Goal: Task Accomplishment & Management: Complete application form

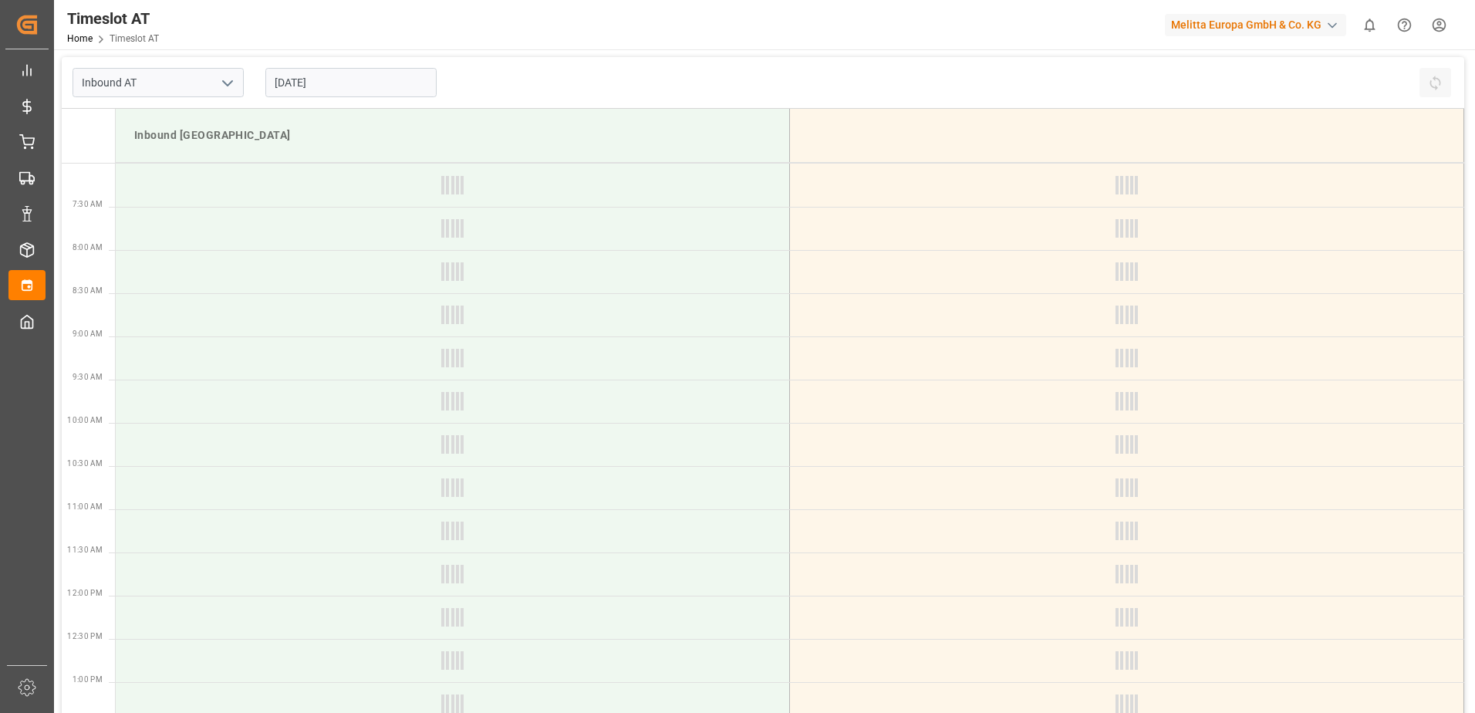
type input "Inbound AT"
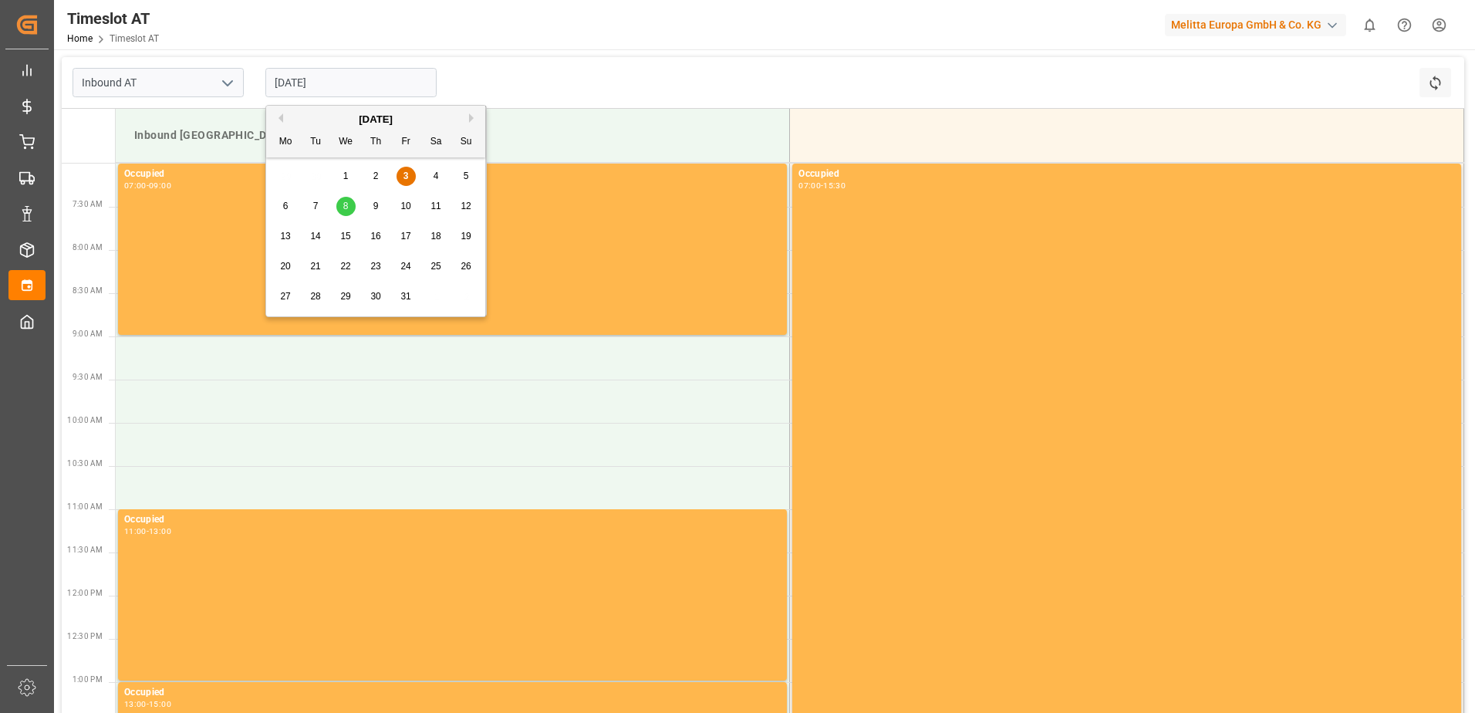
click at [337, 91] on input "[DATE]" at bounding box center [350, 82] width 171 height 29
click at [374, 208] on span "9" at bounding box center [375, 206] width 5 height 11
type input "[DATE]"
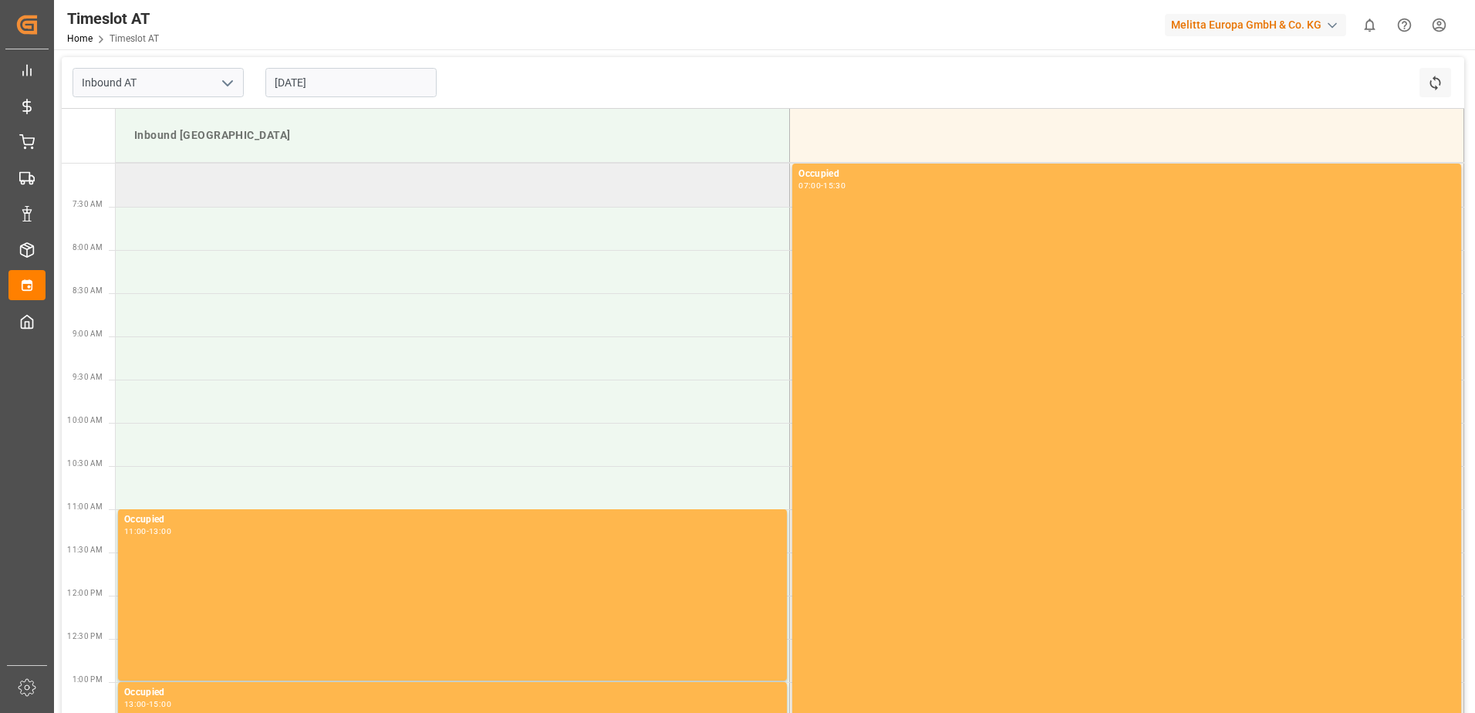
click at [151, 172] on td at bounding box center [453, 185] width 674 height 43
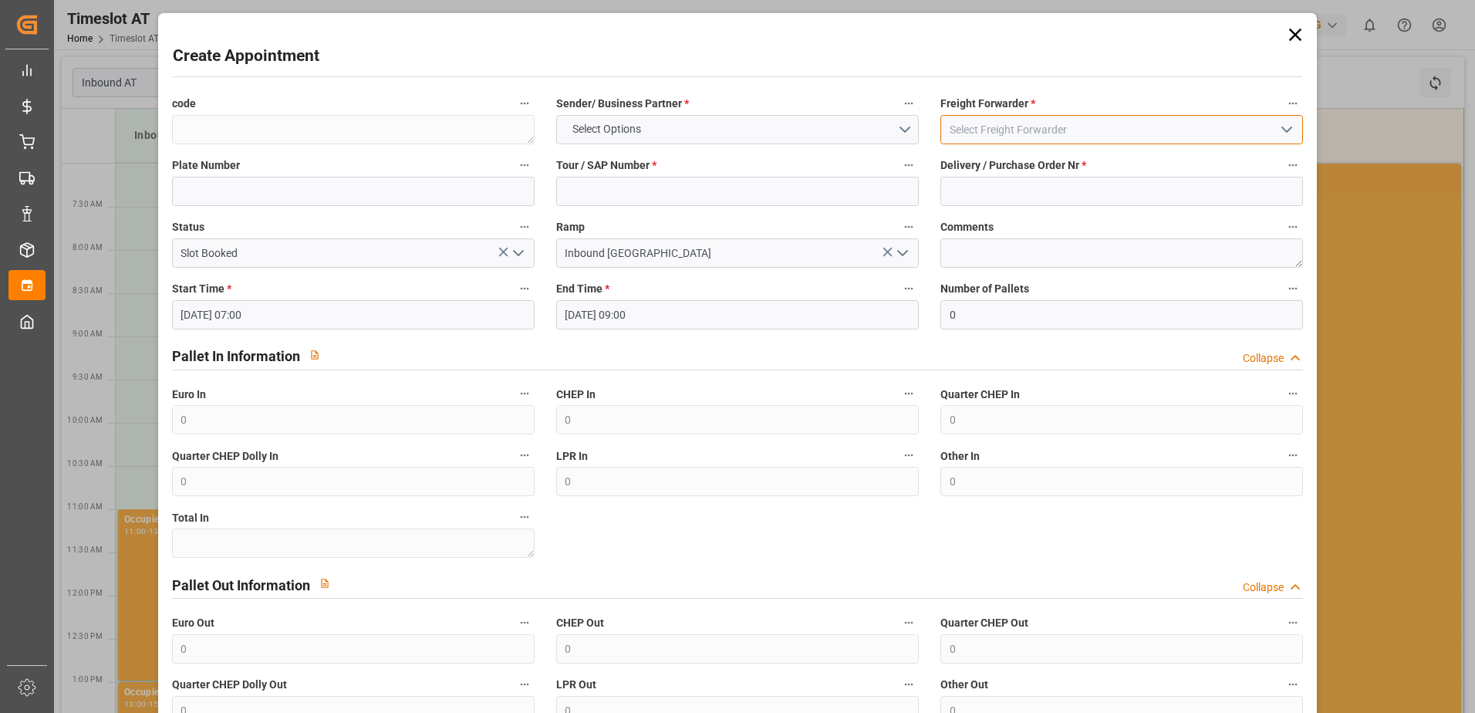
click at [959, 125] on input at bounding box center [1121, 129] width 363 height 29
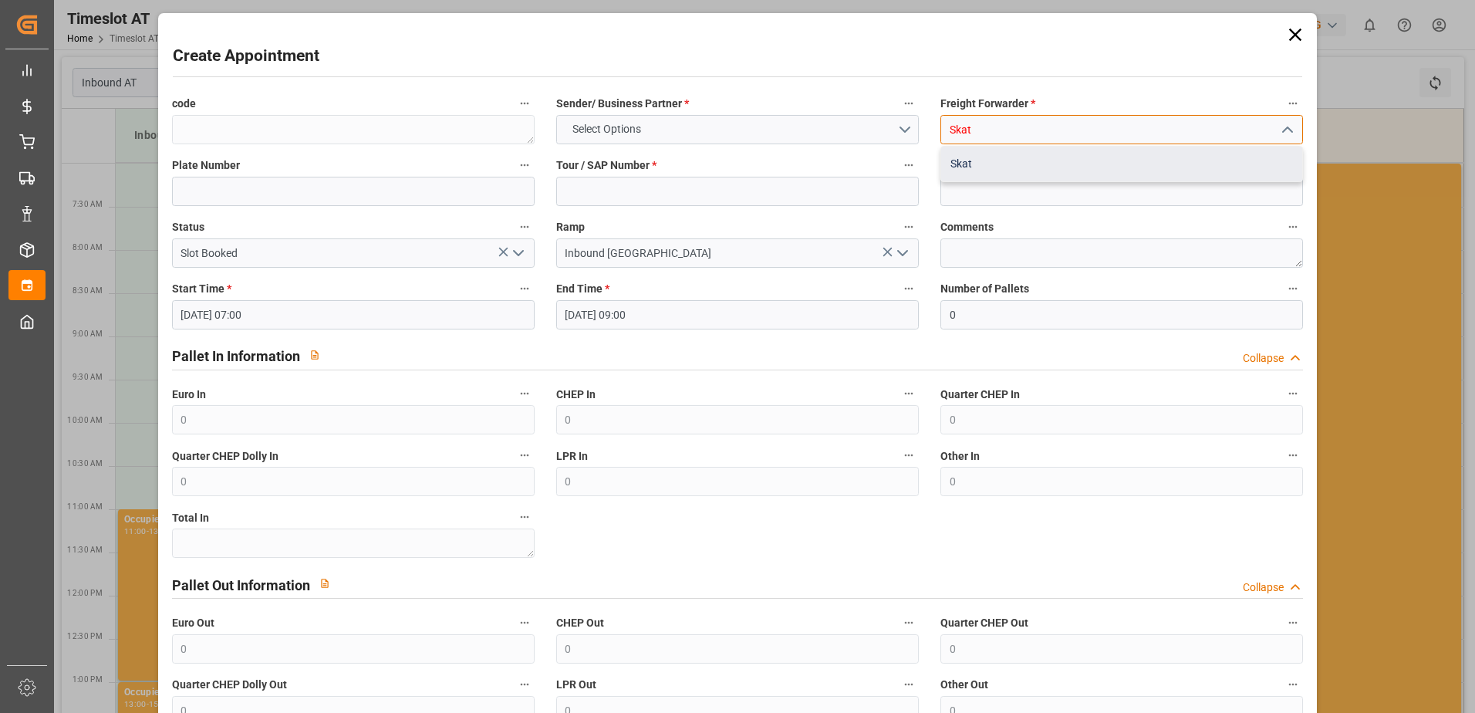
drag, startPoint x: 962, startPoint y: 163, endPoint x: 667, endPoint y: 152, distance: 294.9
click at [961, 163] on div "Skat" at bounding box center [1121, 164] width 361 height 35
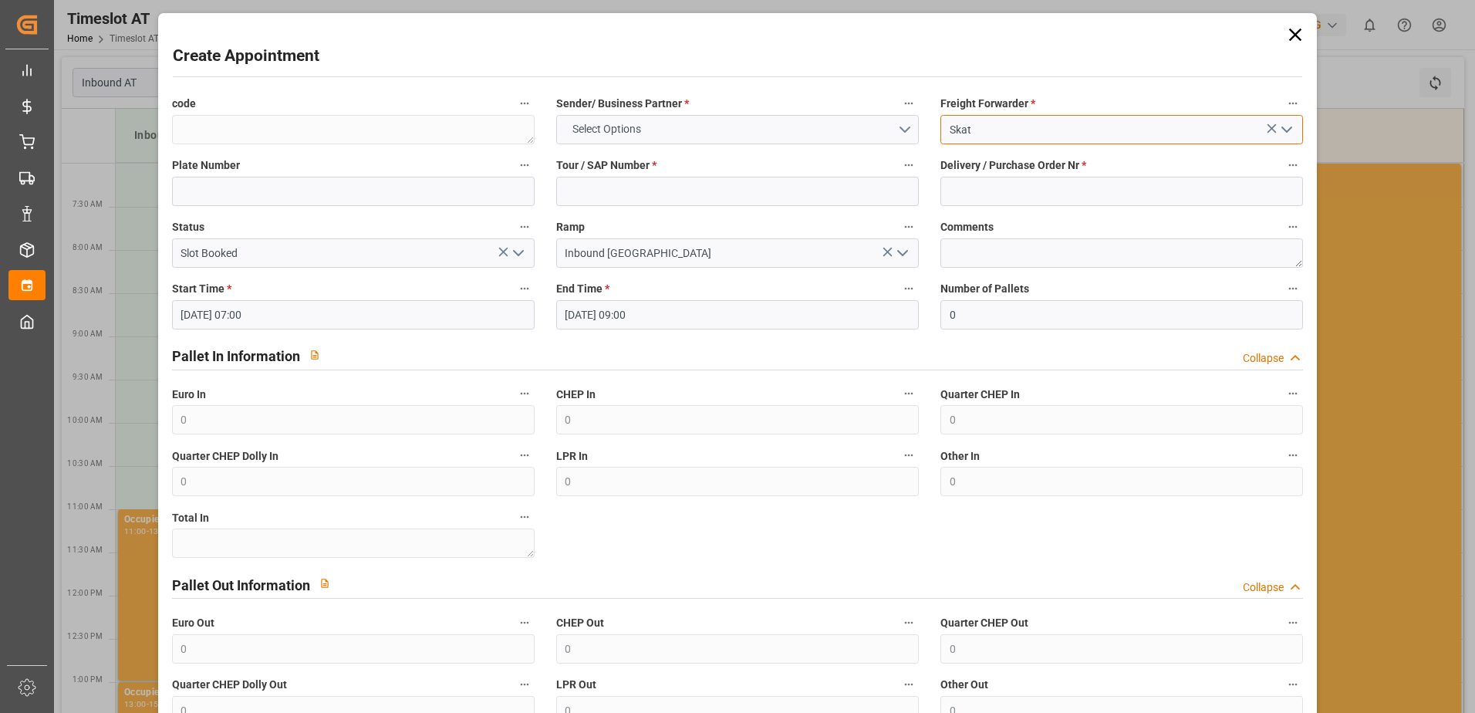
type input "Skat"
click at [603, 118] on button "Select Options" at bounding box center [737, 129] width 363 height 29
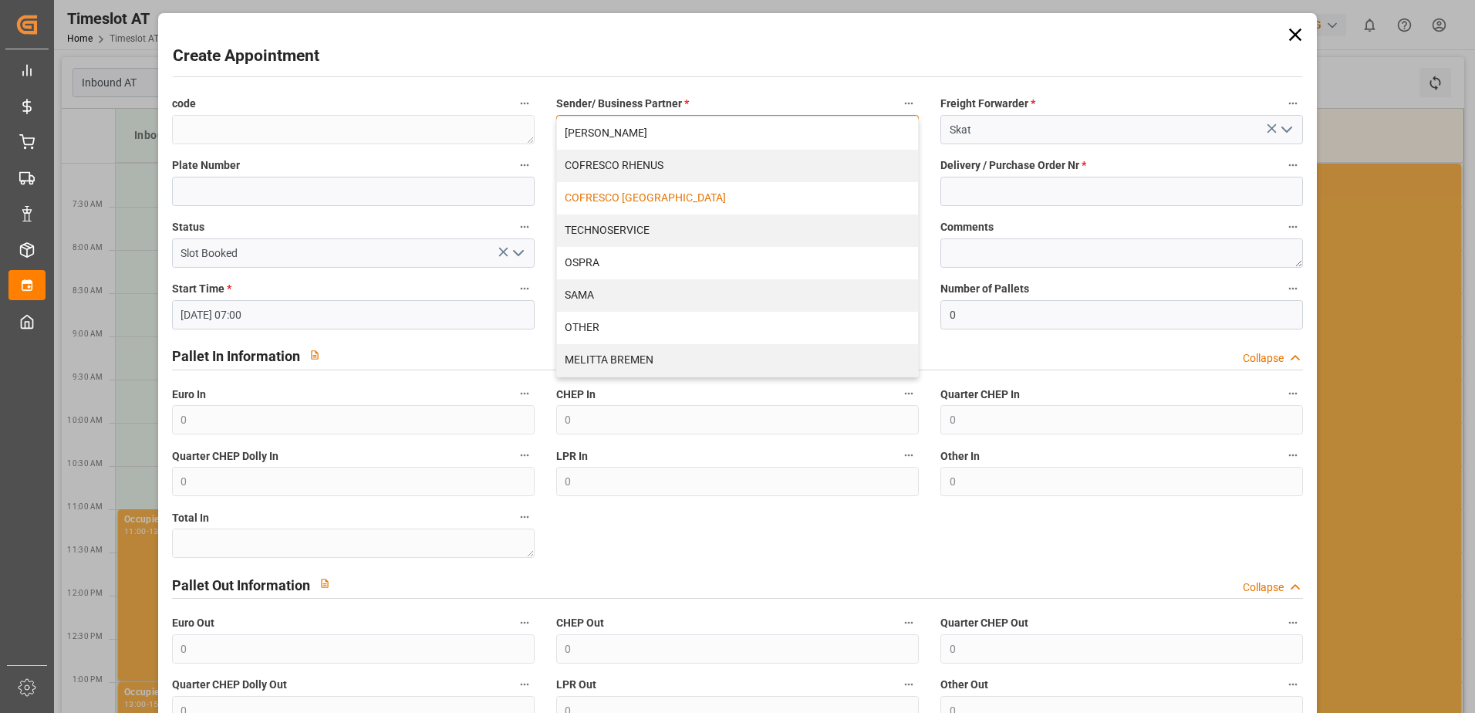
click at [574, 197] on div "COFRESCO [GEOGRAPHIC_DATA]" at bounding box center [737, 198] width 361 height 32
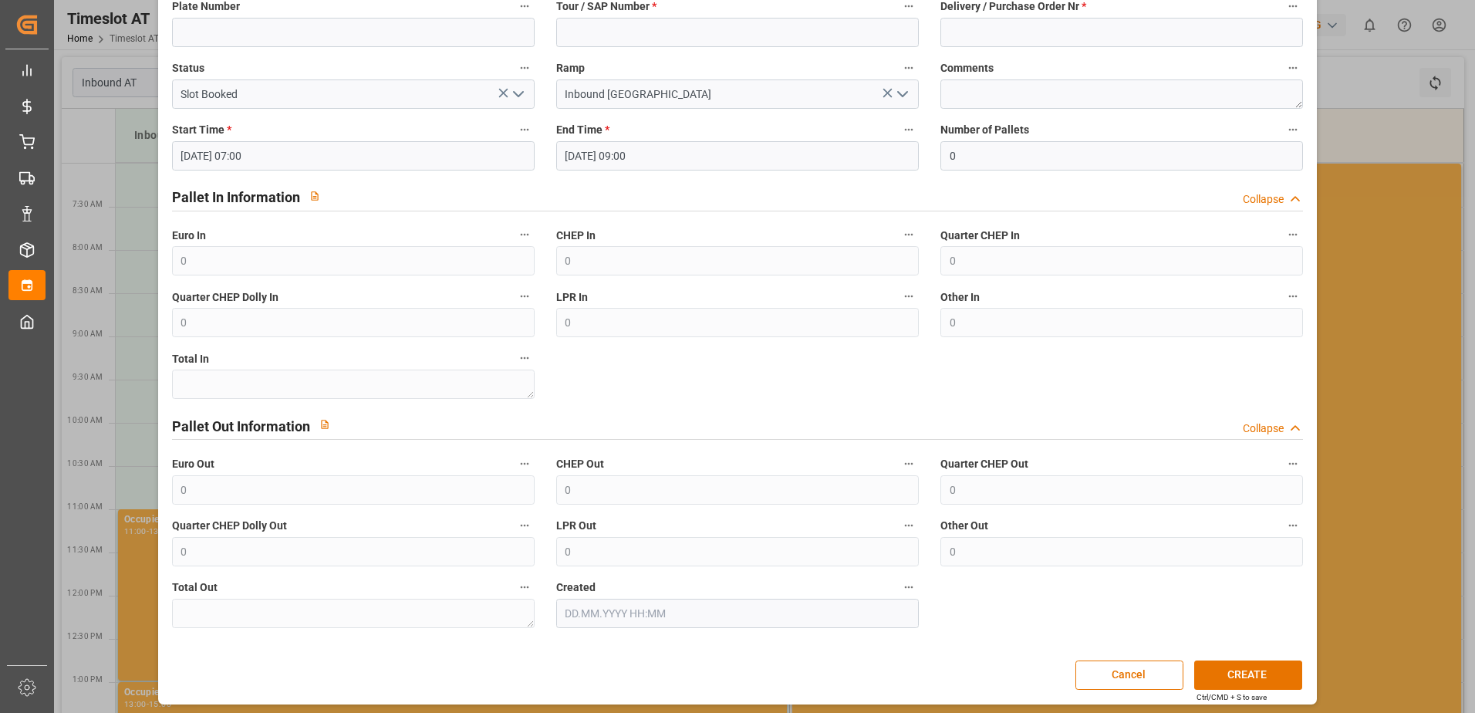
scroll to position [164, 0]
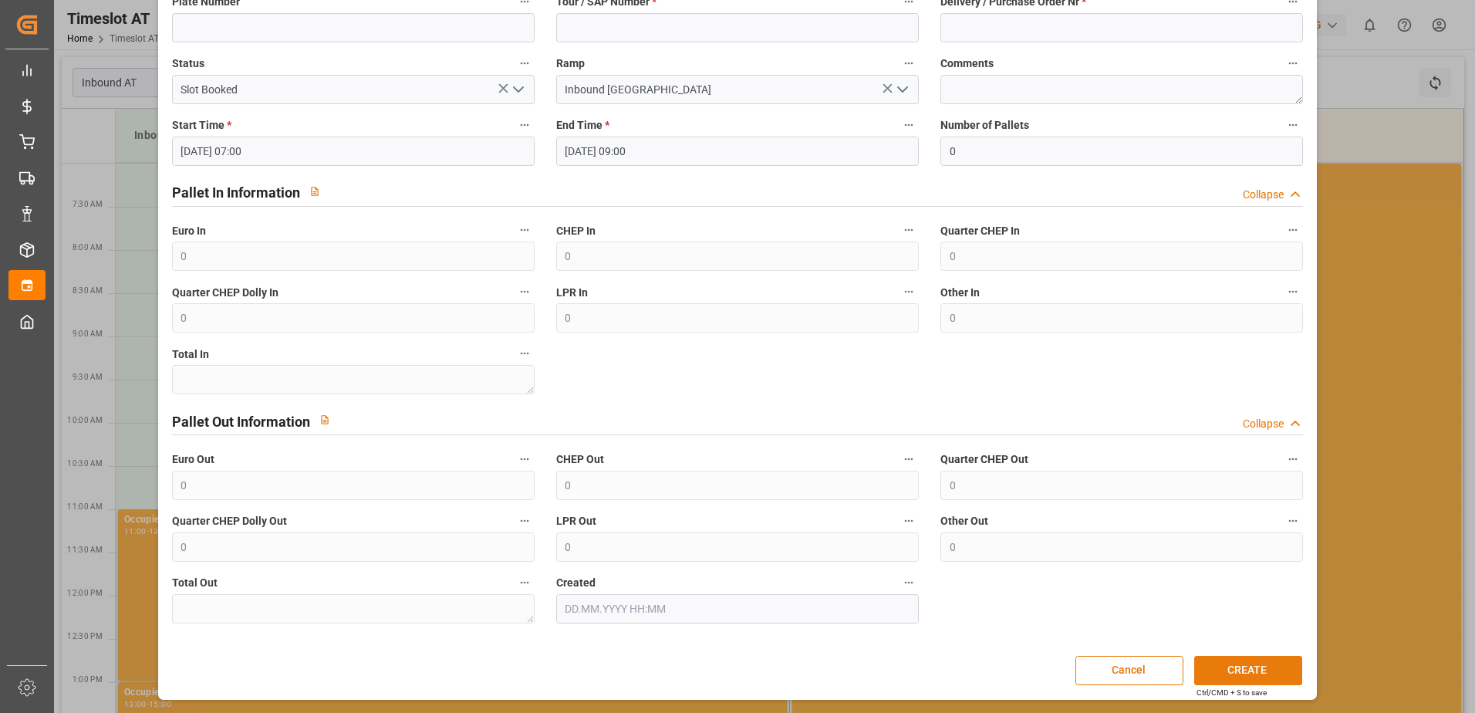
click at [1228, 667] on button "CREATE" at bounding box center [1248, 670] width 108 height 29
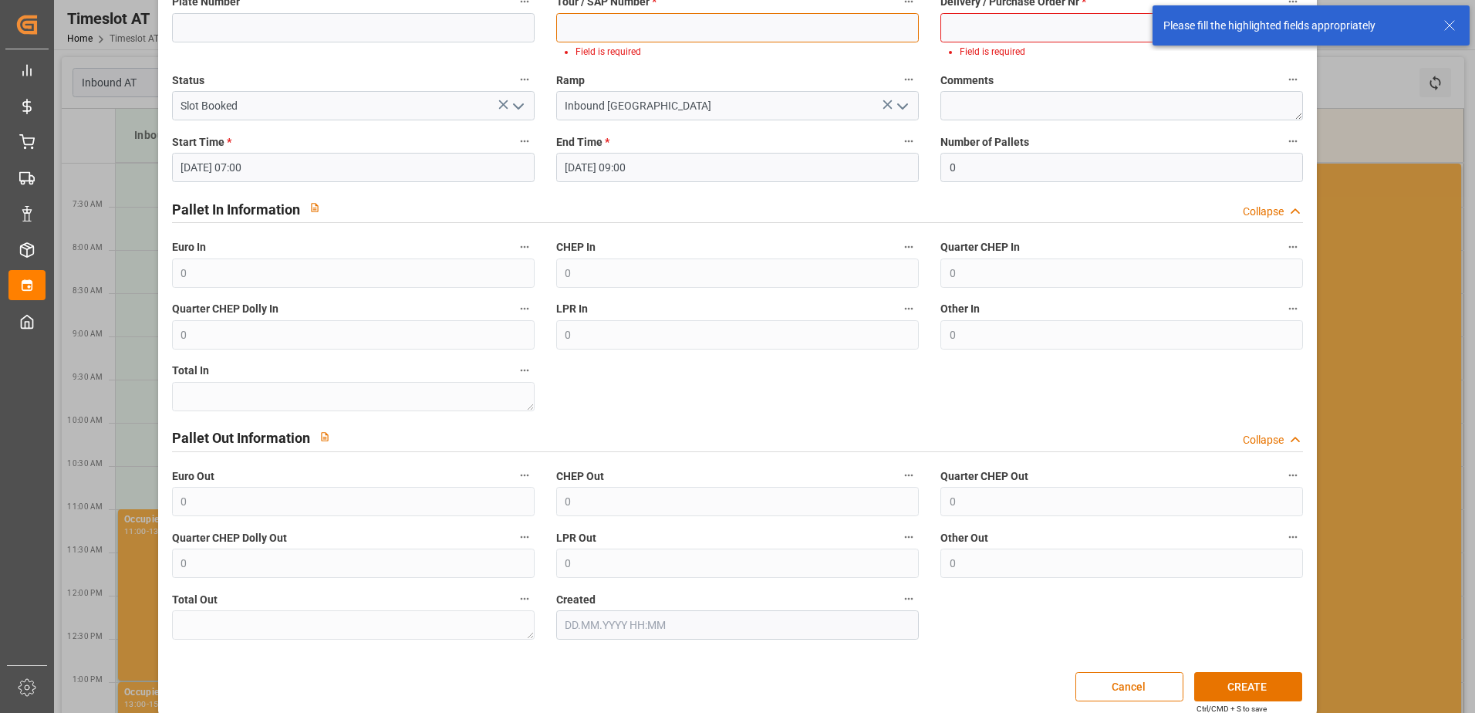
click at [560, 26] on input at bounding box center [737, 27] width 363 height 29
type input "alla"
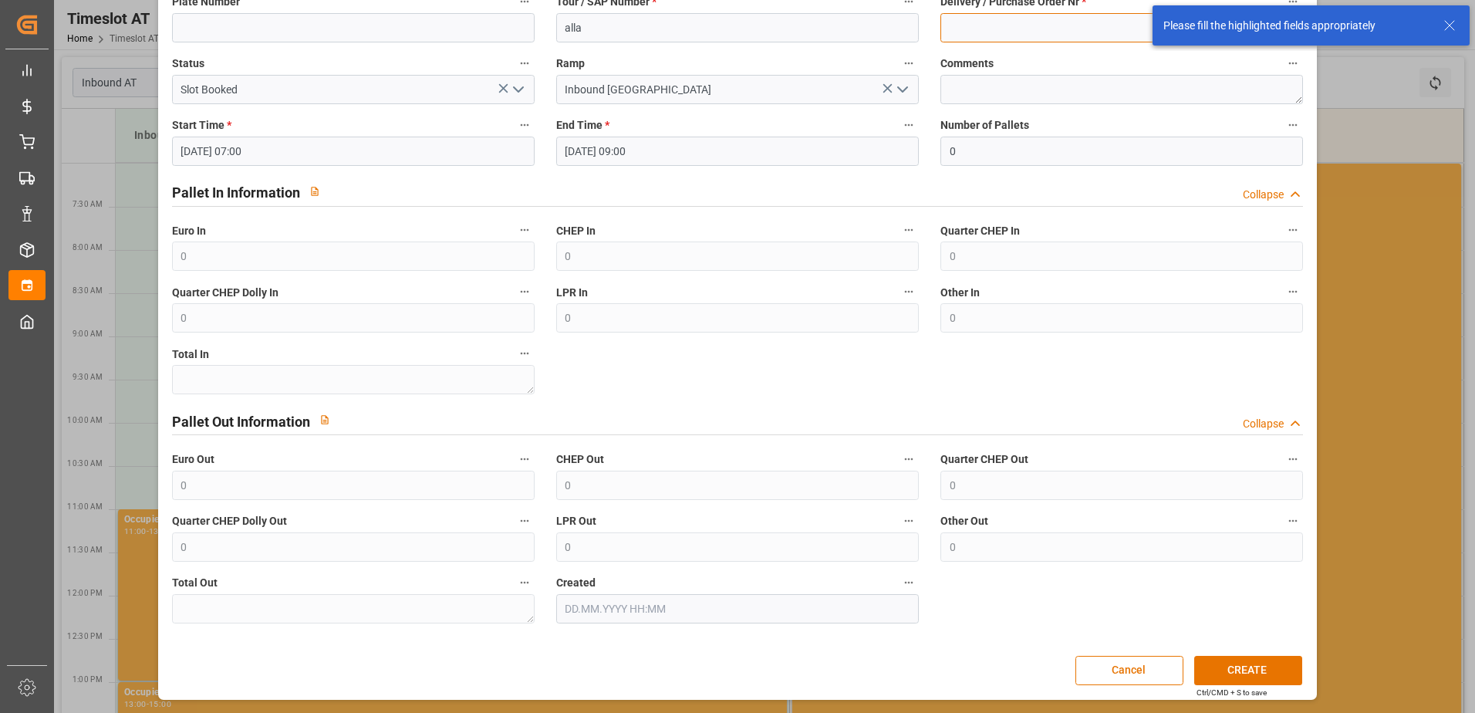
click at [954, 32] on input at bounding box center [1121, 27] width 363 height 29
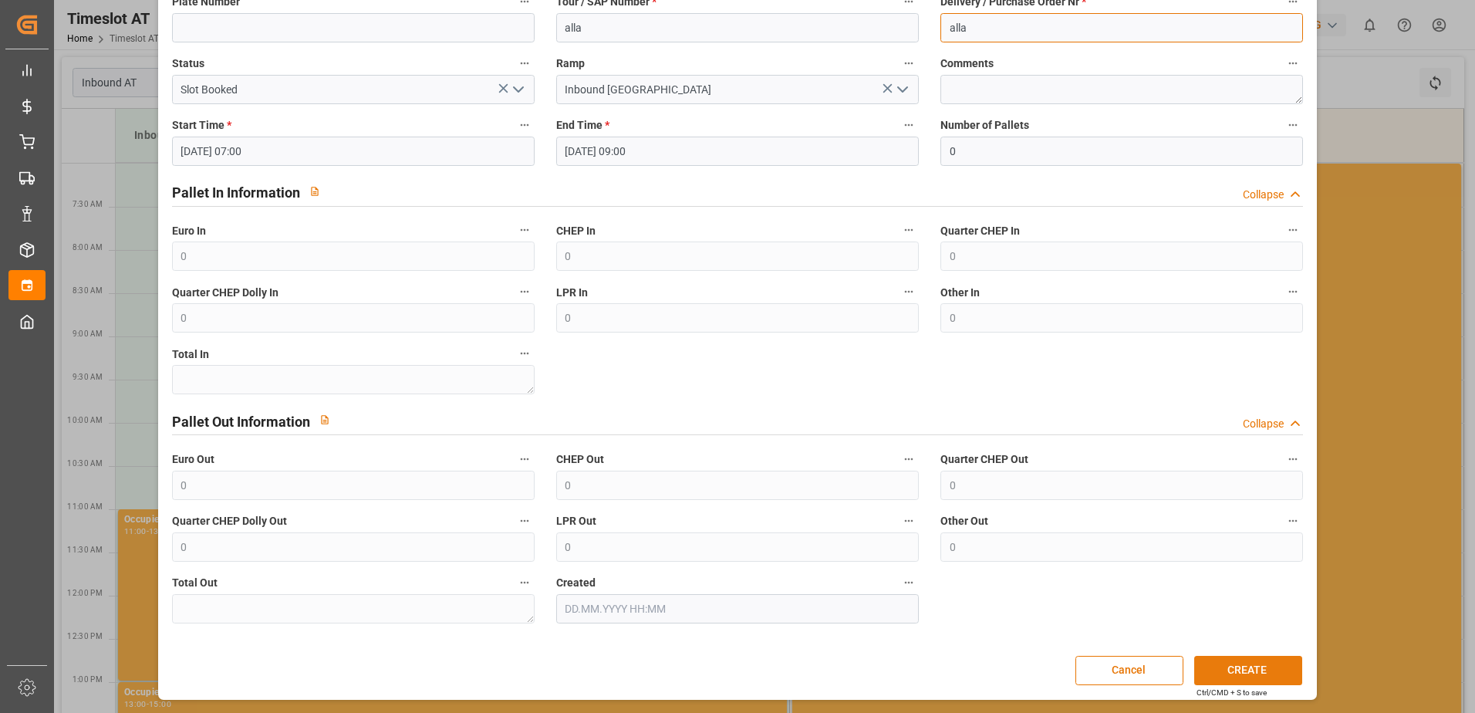
type input "alla"
click at [1244, 667] on button "CREATE" at bounding box center [1248, 670] width 108 height 29
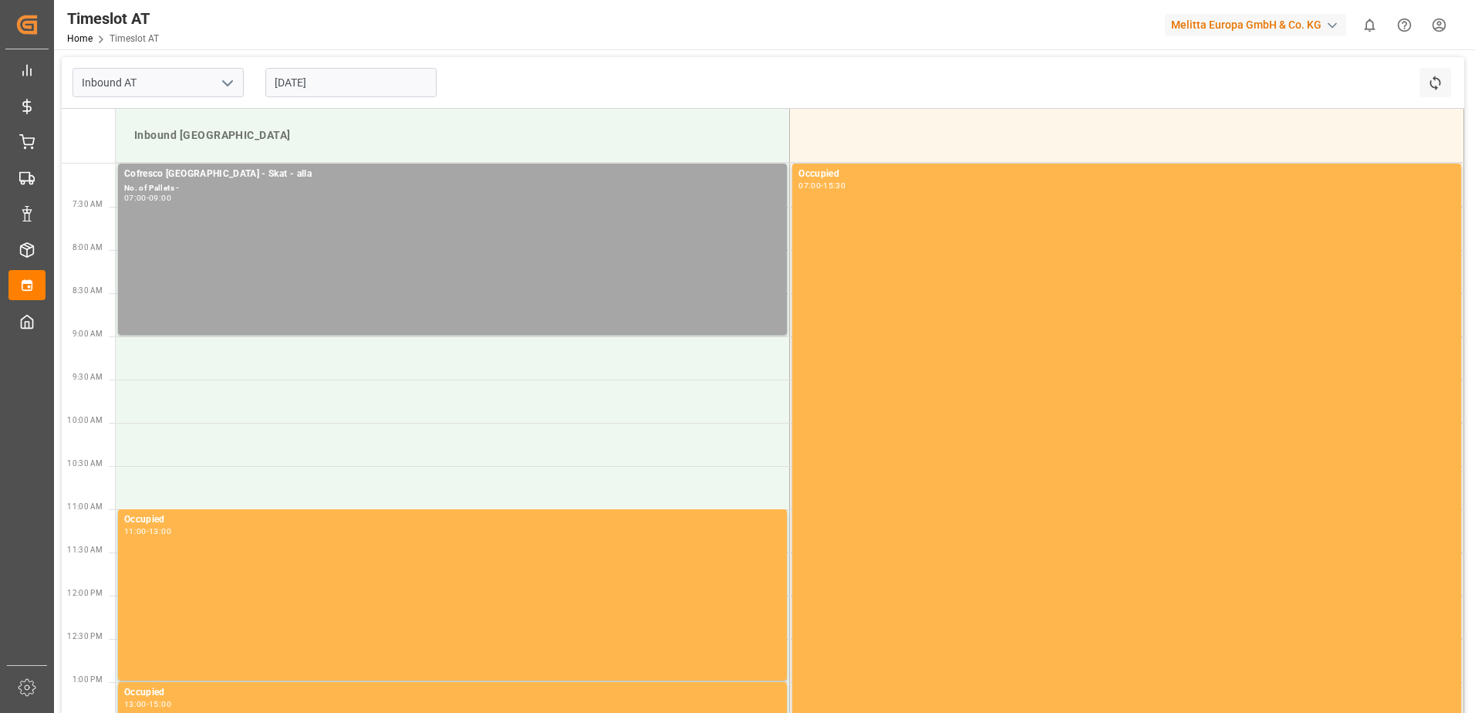
click at [283, 83] on input "[DATE]" at bounding box center [350, 82] width 171 height 29
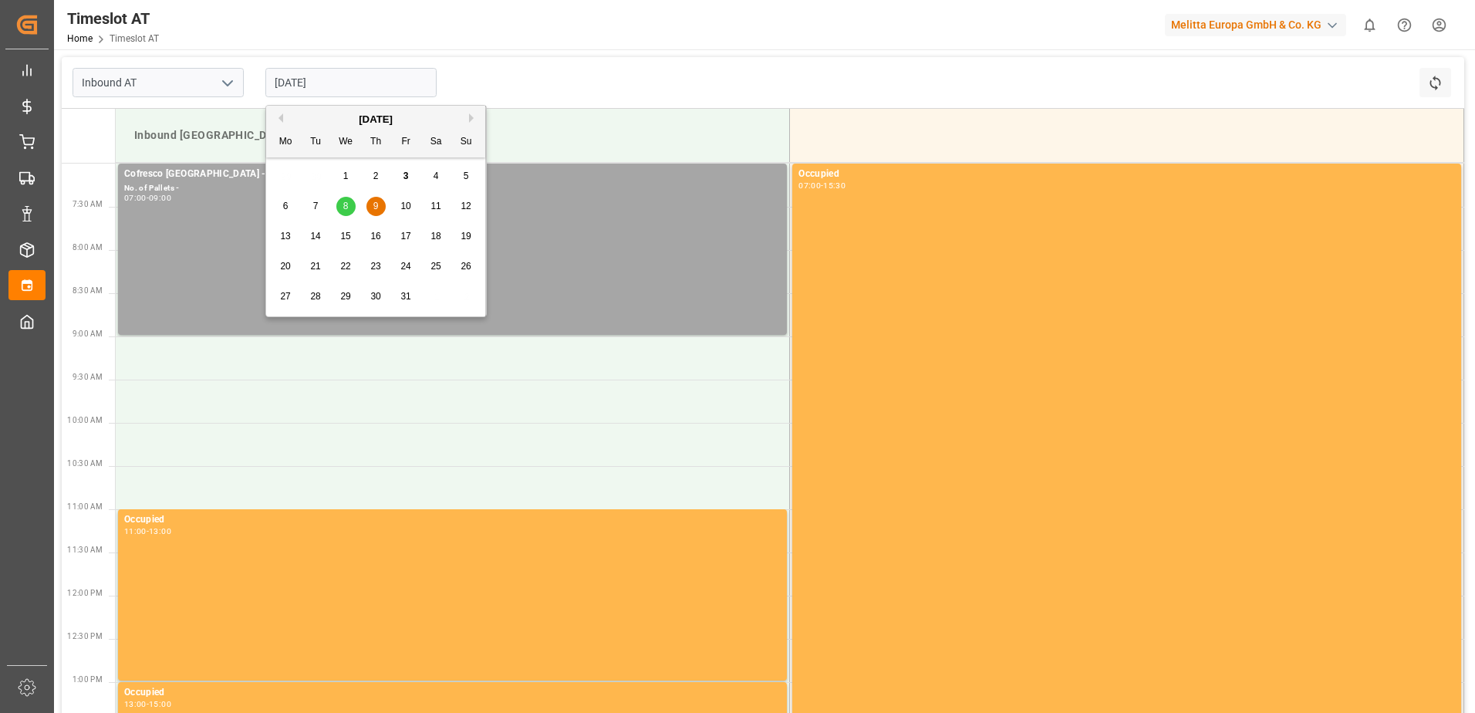
click at [313, 204] on span "7" at bounding box center [315, 206] width 5 height 11
type input "[DATE]"
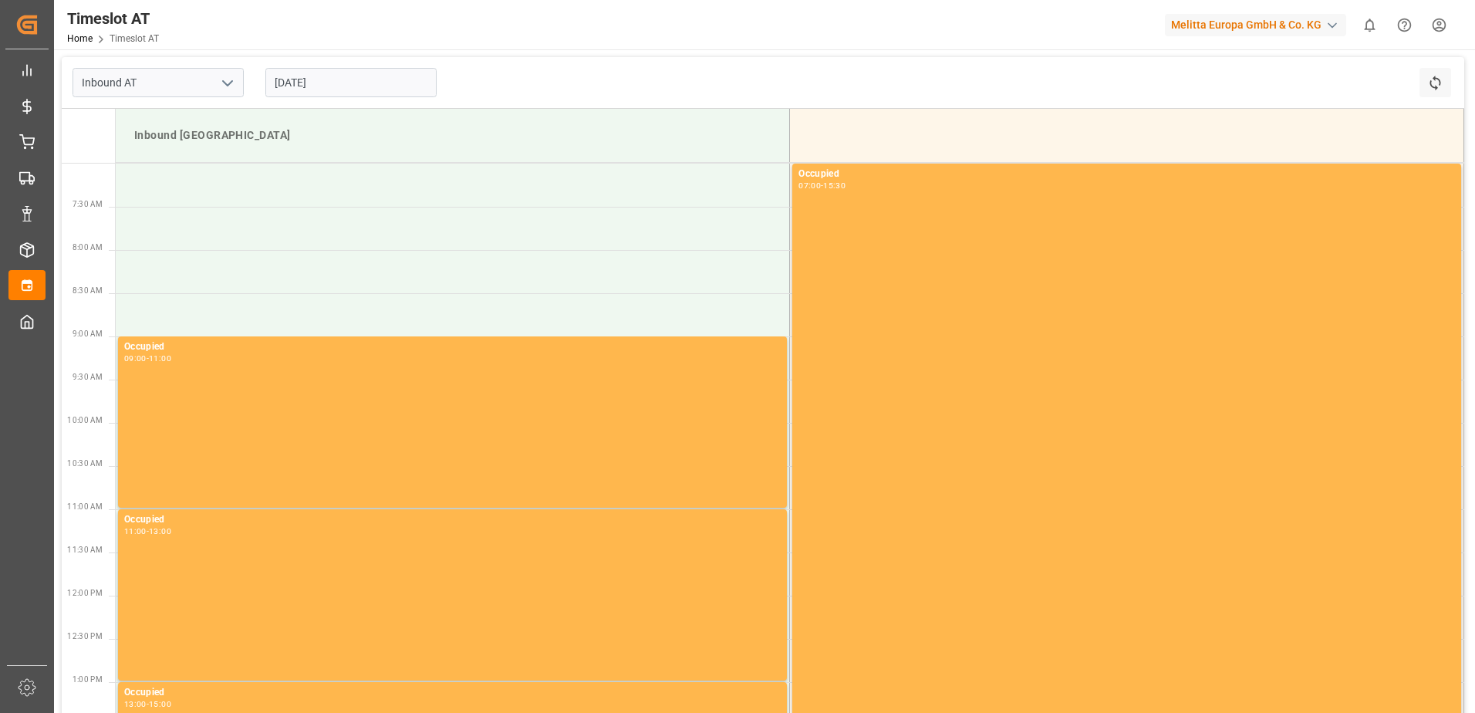
click at [243, 177] on td at bounding box center [453, 185] width 674 height 43
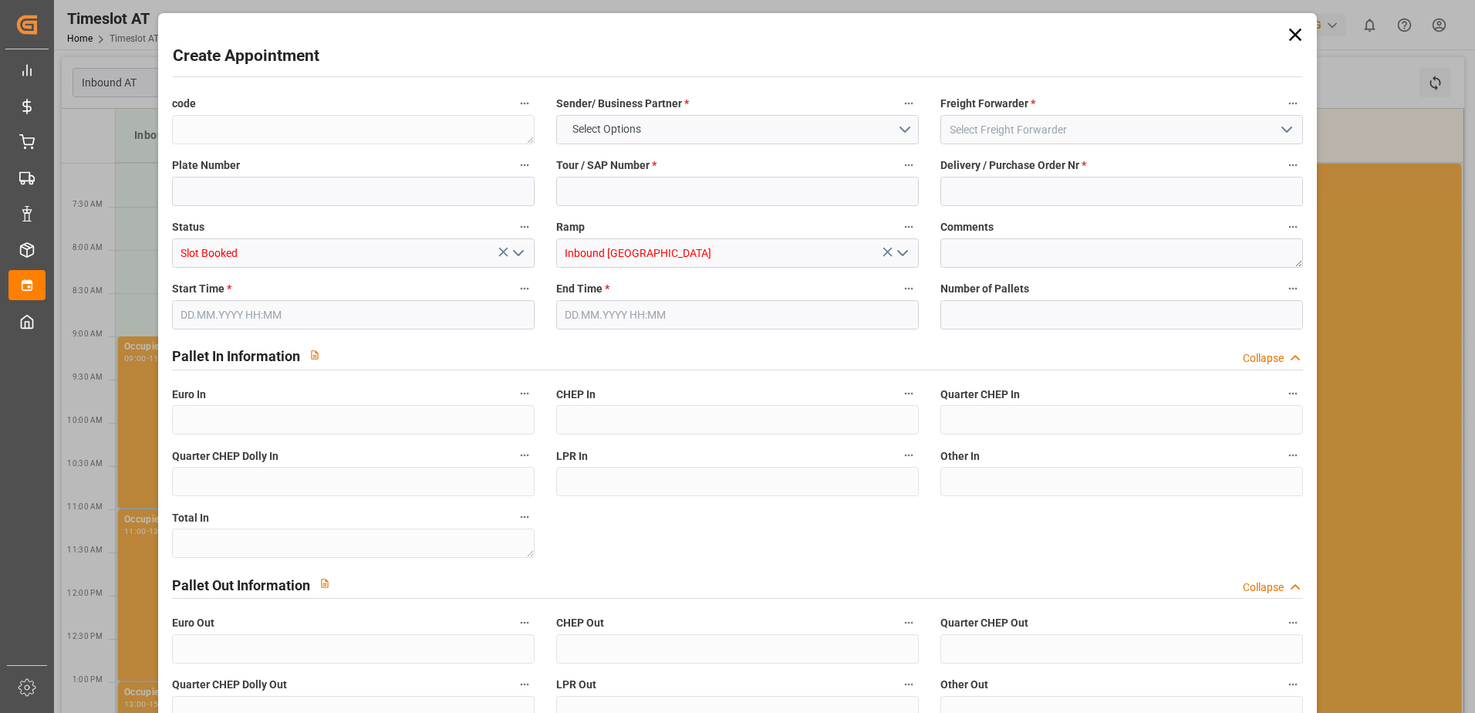
type input "0"
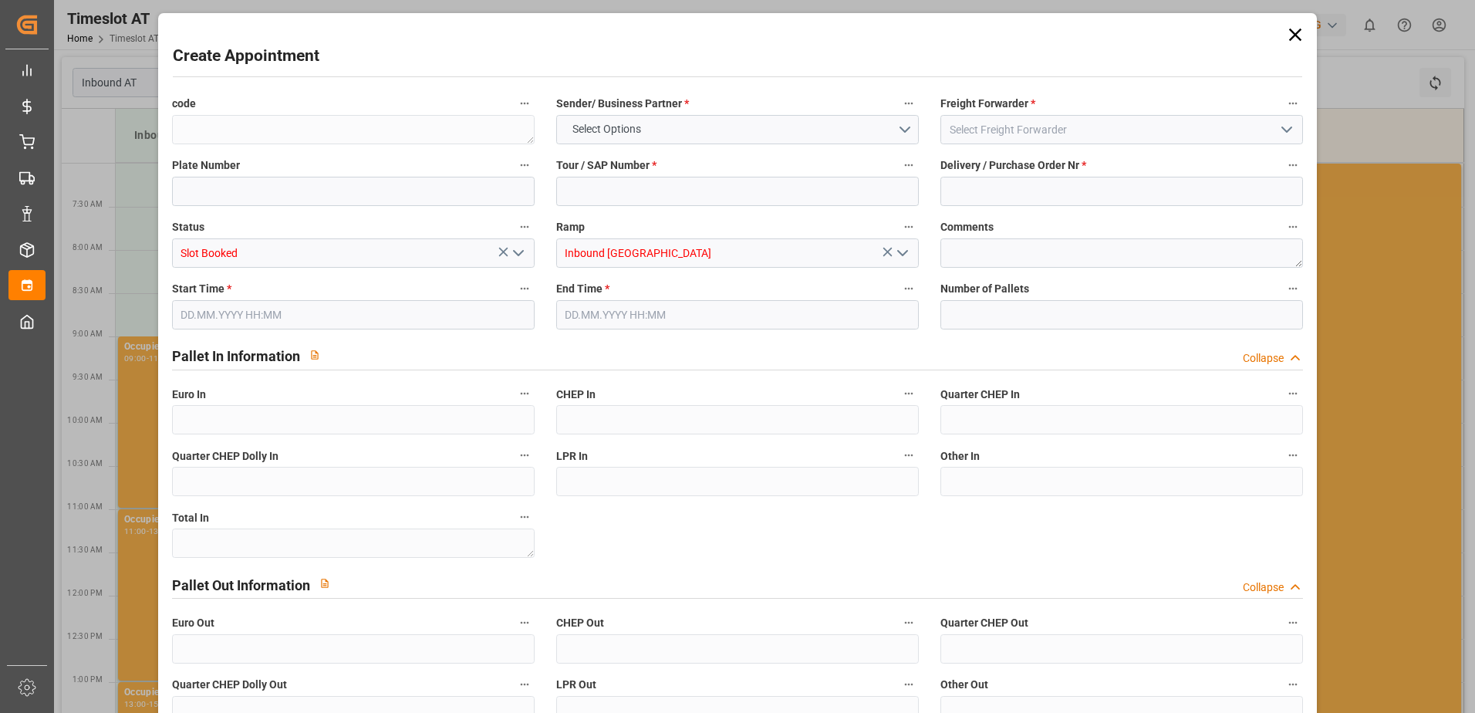
type input "0"
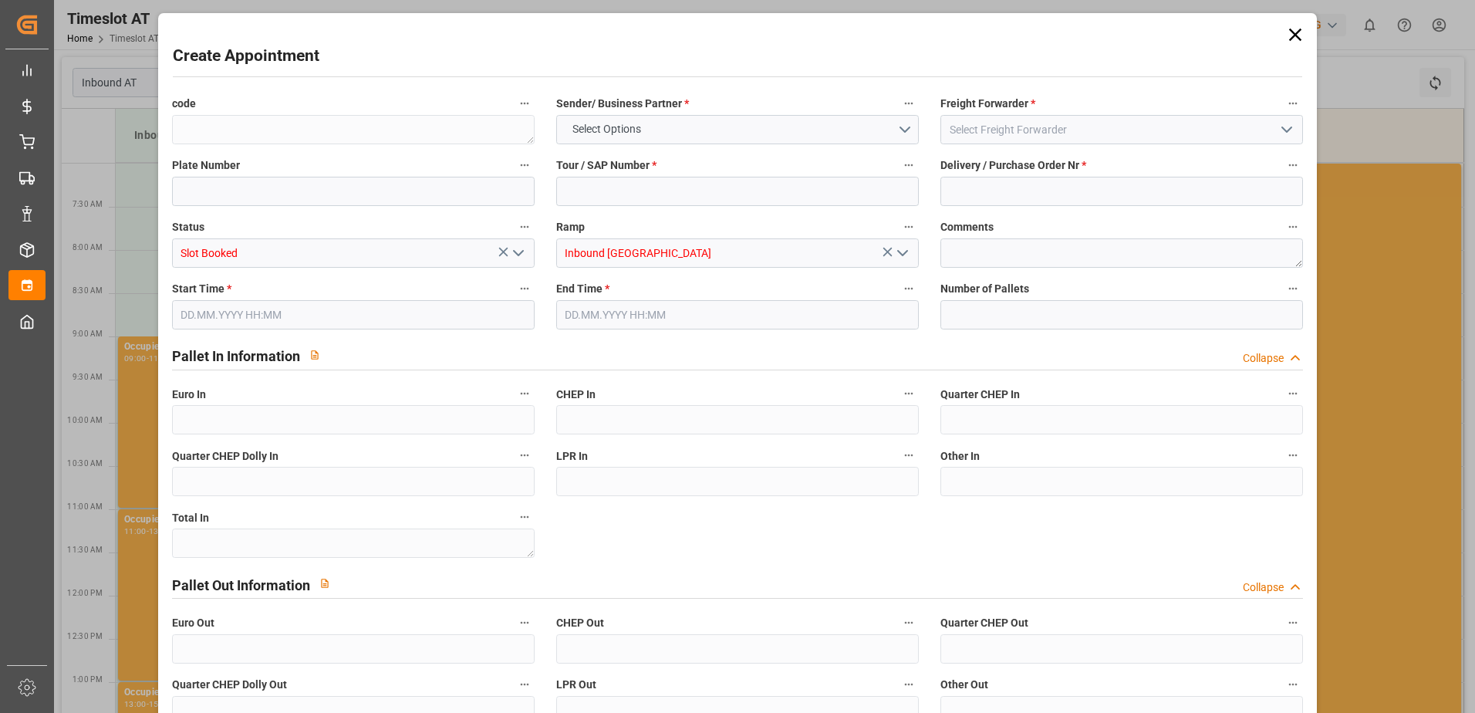
type input "0"
type input "[DATE] 07:00"
type input "[DATE] 09:00"
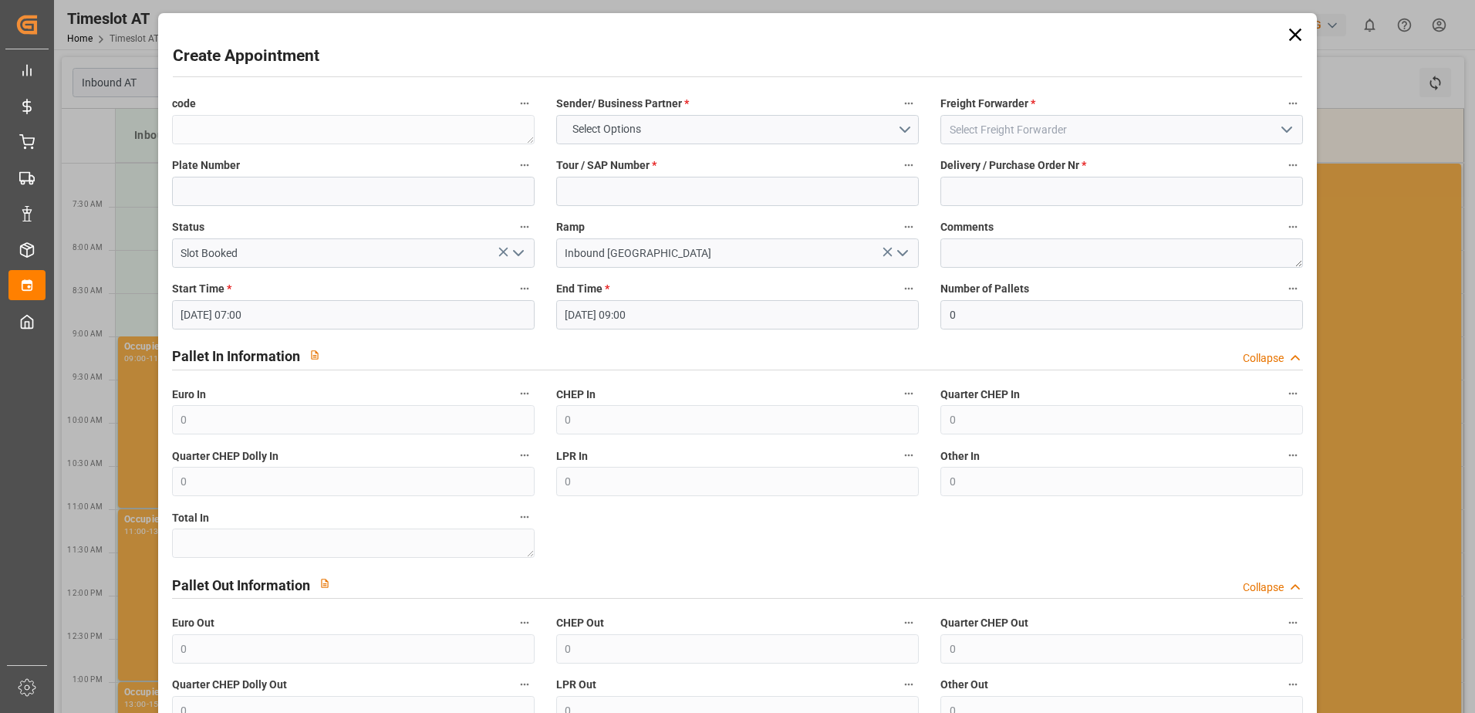
click at [1288, 30] on icon at bounding box center [1296, 35] width 22 height 22
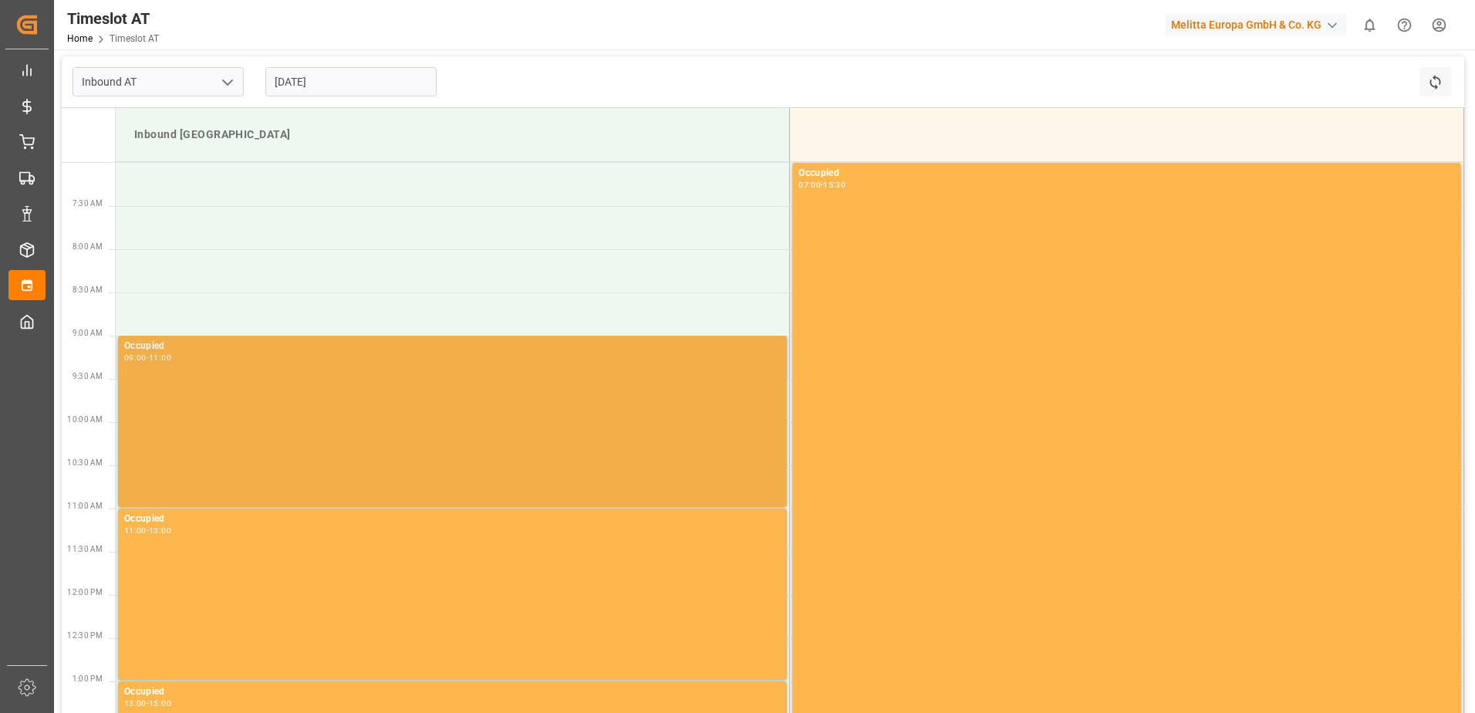
scroll to position [0, 0]
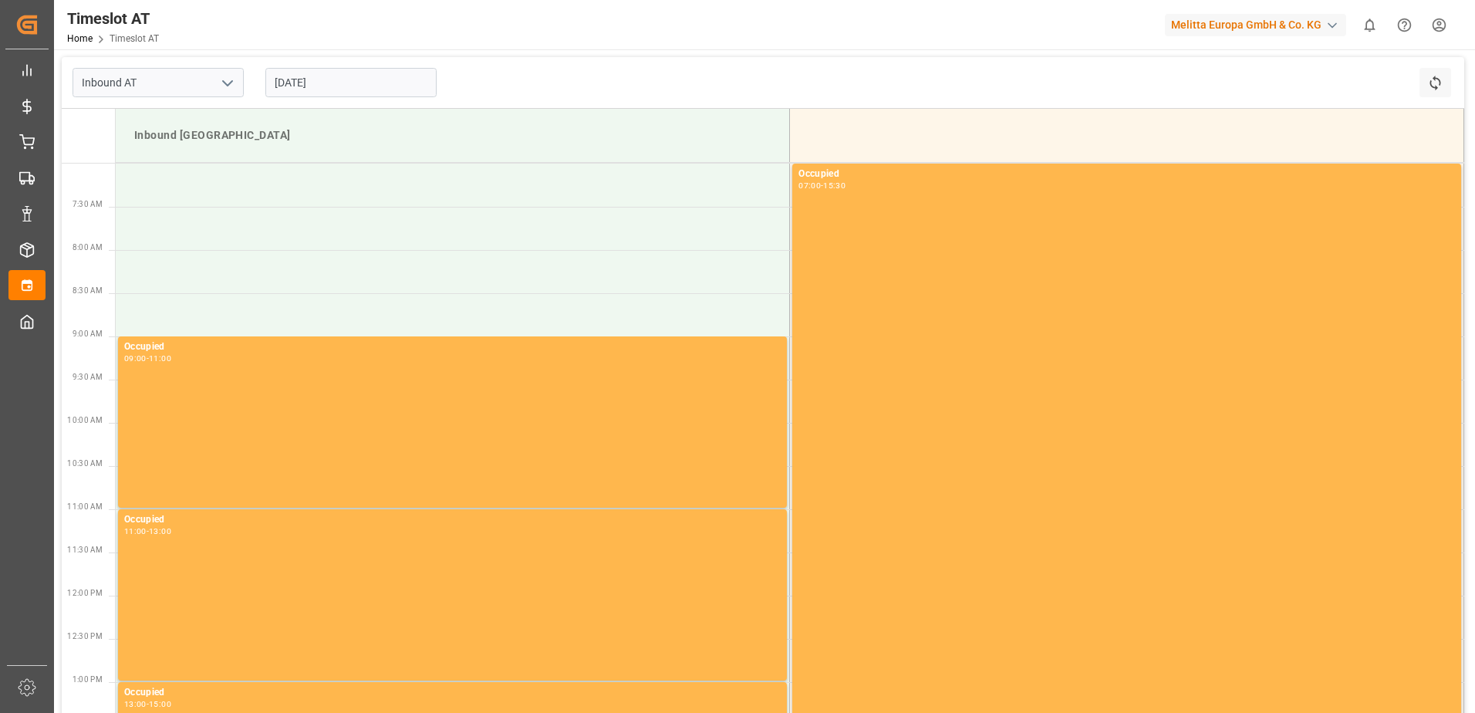
click at [127, 163] on div "Inbound [GEOGRAPHIC_DATA]" at bounding box center [763, 136] width 1403 height 55
click at [140, 202] on td at bounding box center [453, 185] width 674 height 43
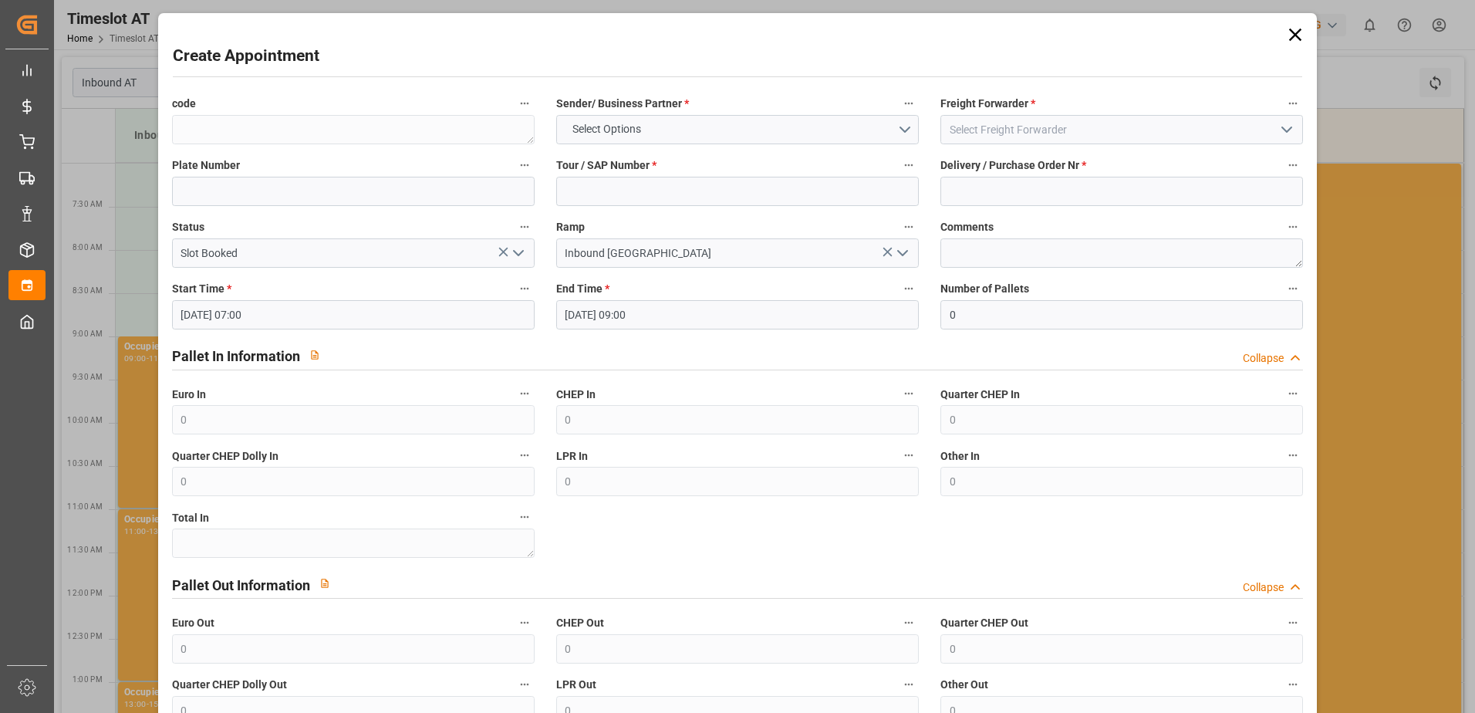
click at [285, 104] on label "code" at bounding box center [353, 104] width 363 height 22
click at [515, 104] on button "code" at bounding box center [525, 103] width 20 height 20
click at [266, 127] on div at bounding box center [737, 356] width 1475 height 713
click at [260, 146] on div "code" at bounding box center [353, 119] width 384 height 62
click at [257, 148] on div "code" at bounding box center [353, 119] width 384 height 62
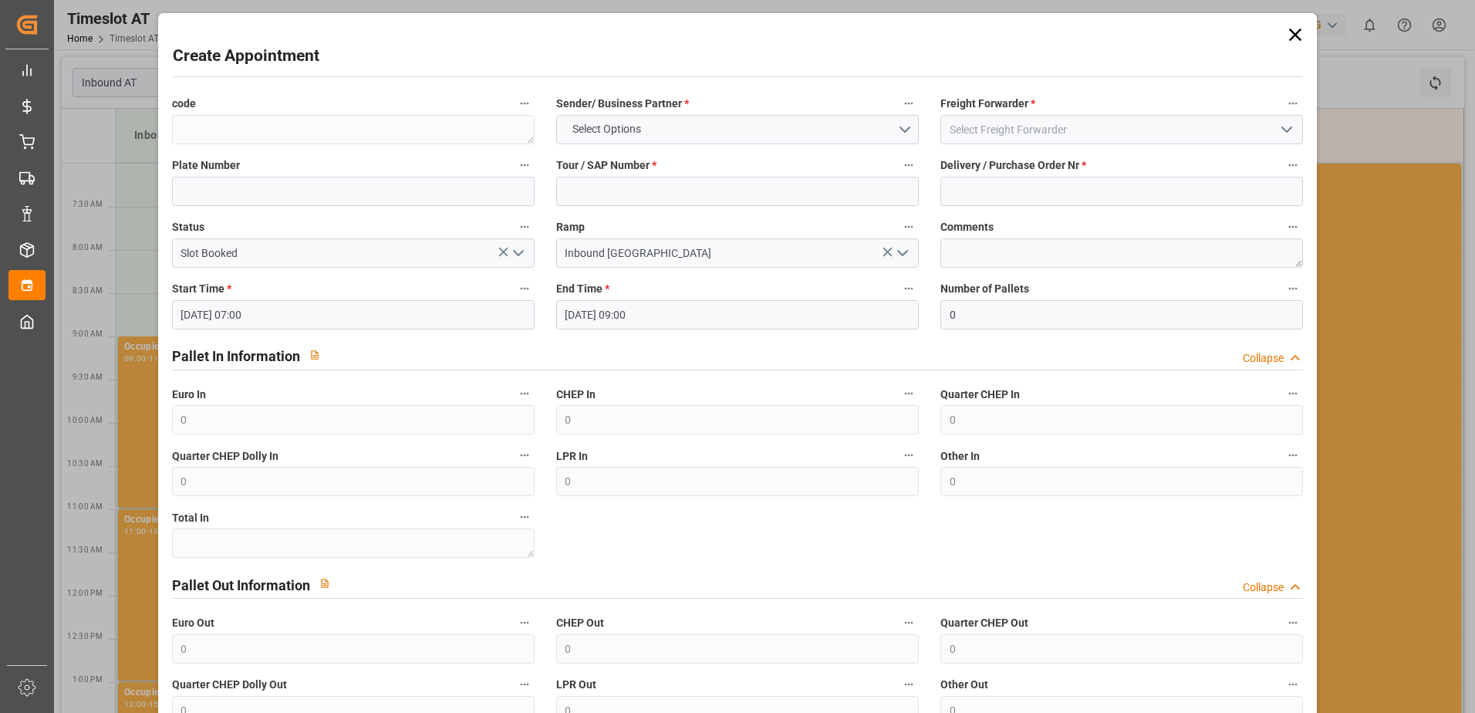
click at [247, 145] on div "code Sender/ Business Partner * Select Options Freight Forwarder * Plate Number…" at bounding box center [737, 440] width 1153 height 704
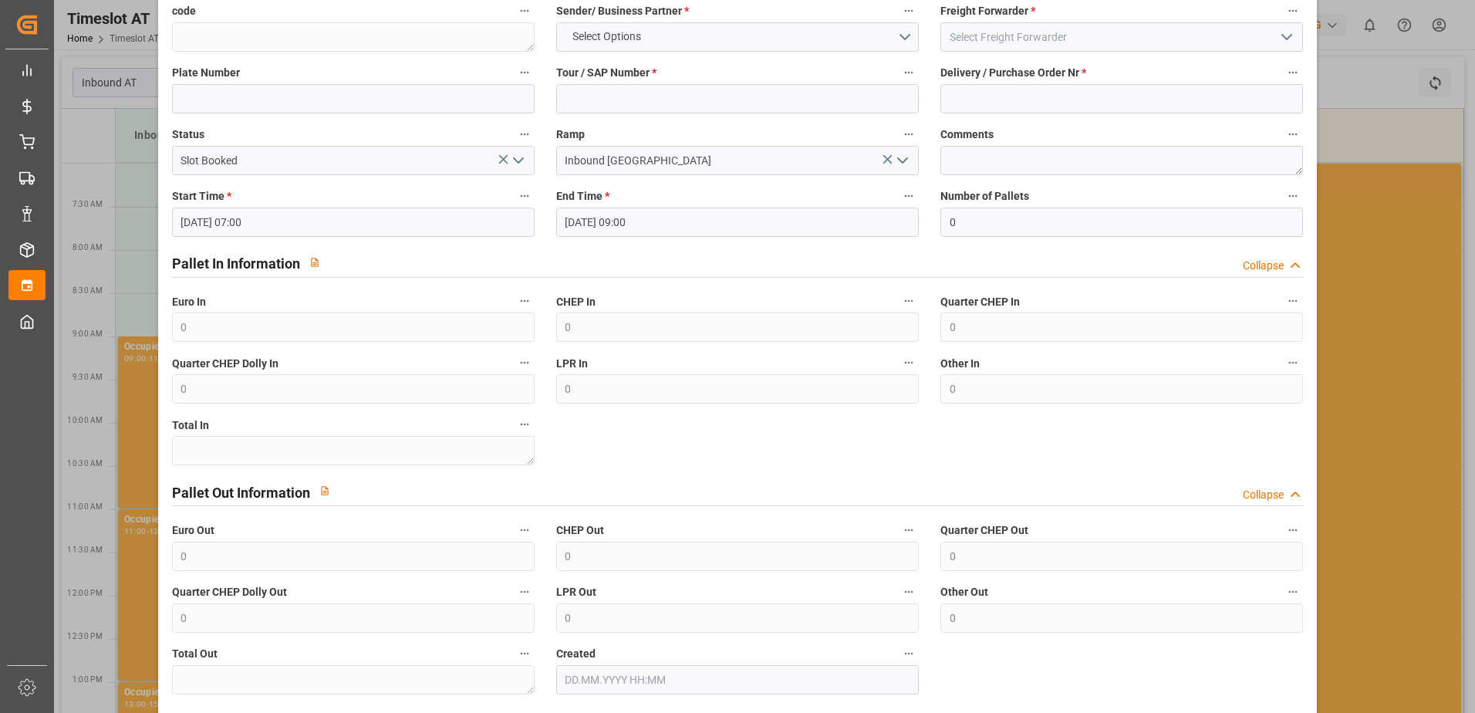
scroll to position [164, 0]
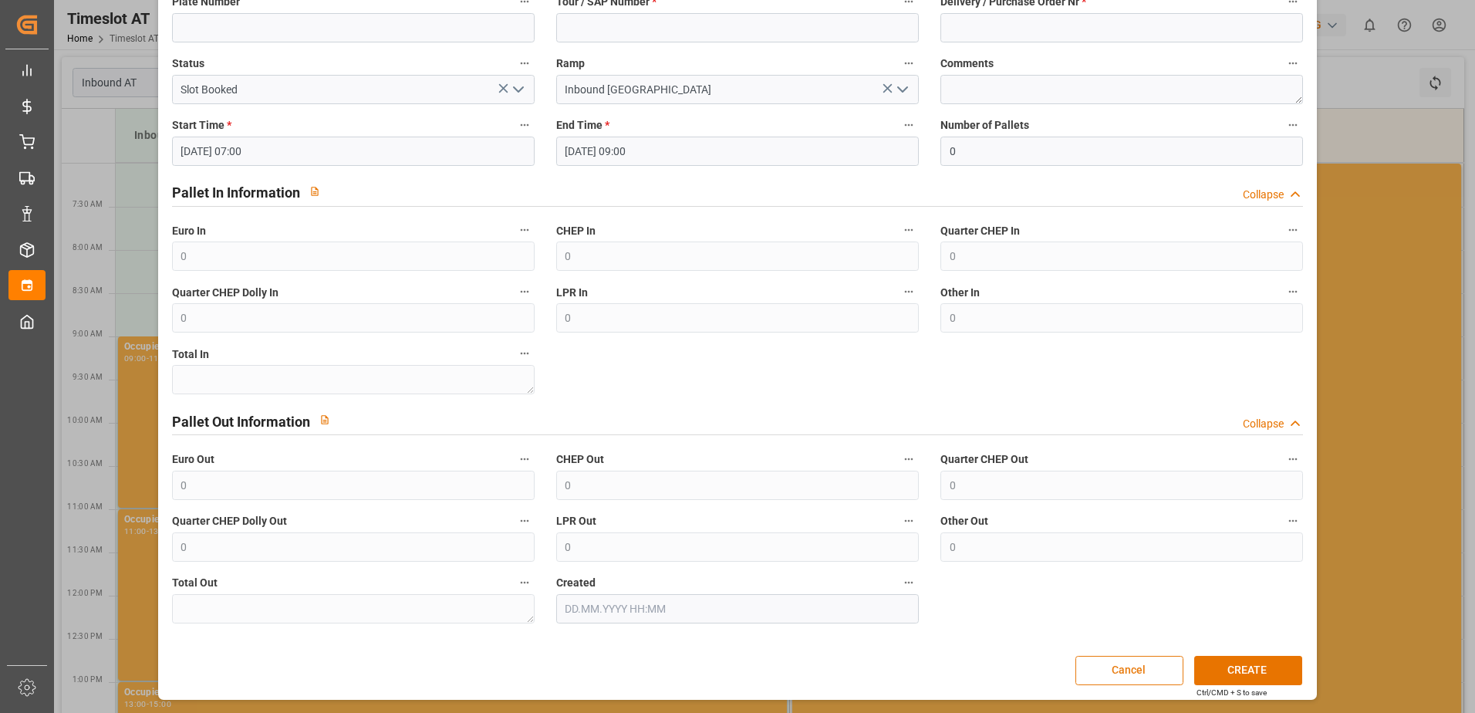
click at [1119, 678] on button "Cancel" at bounding box center [1130, 670] width 108 height 29
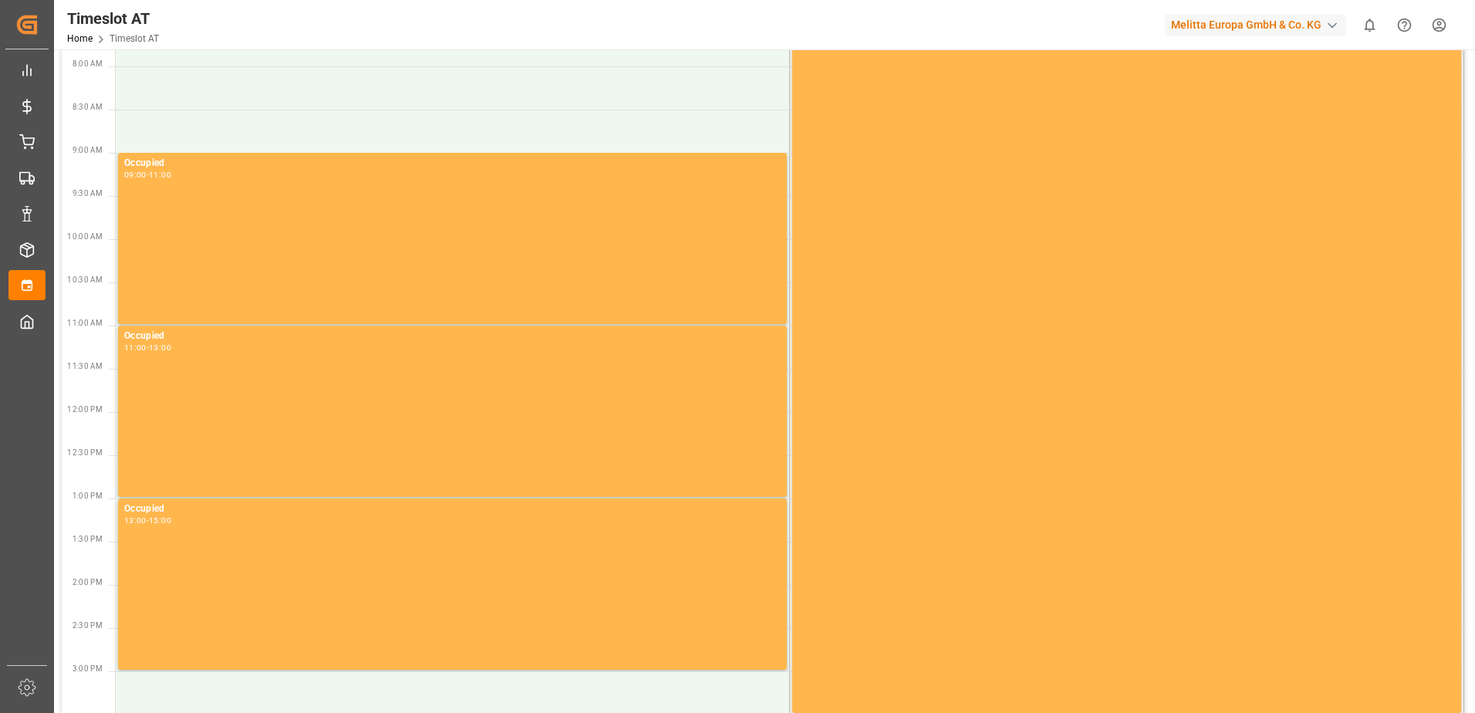
scroll to position [0, 0]
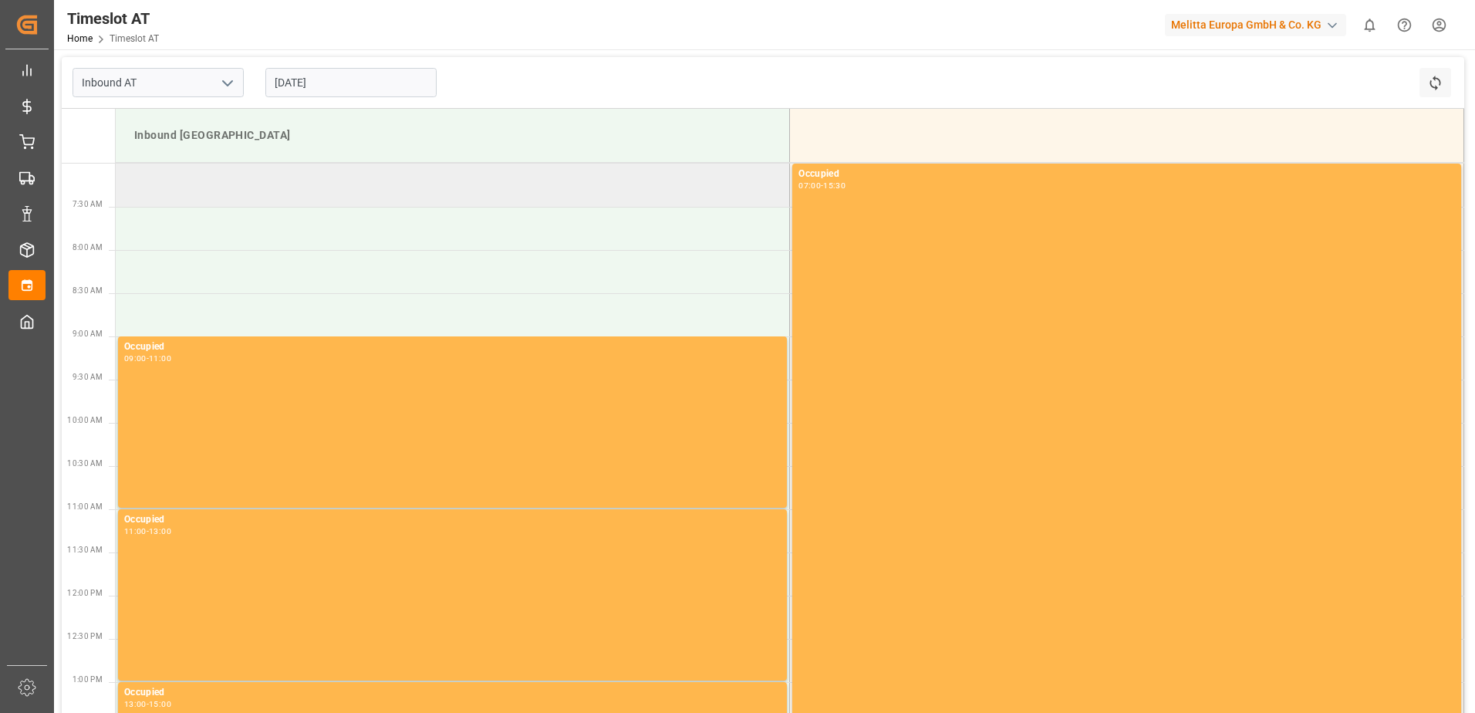
click at [164, 177] on td at bounding box center [453, 185] width 674 height 43
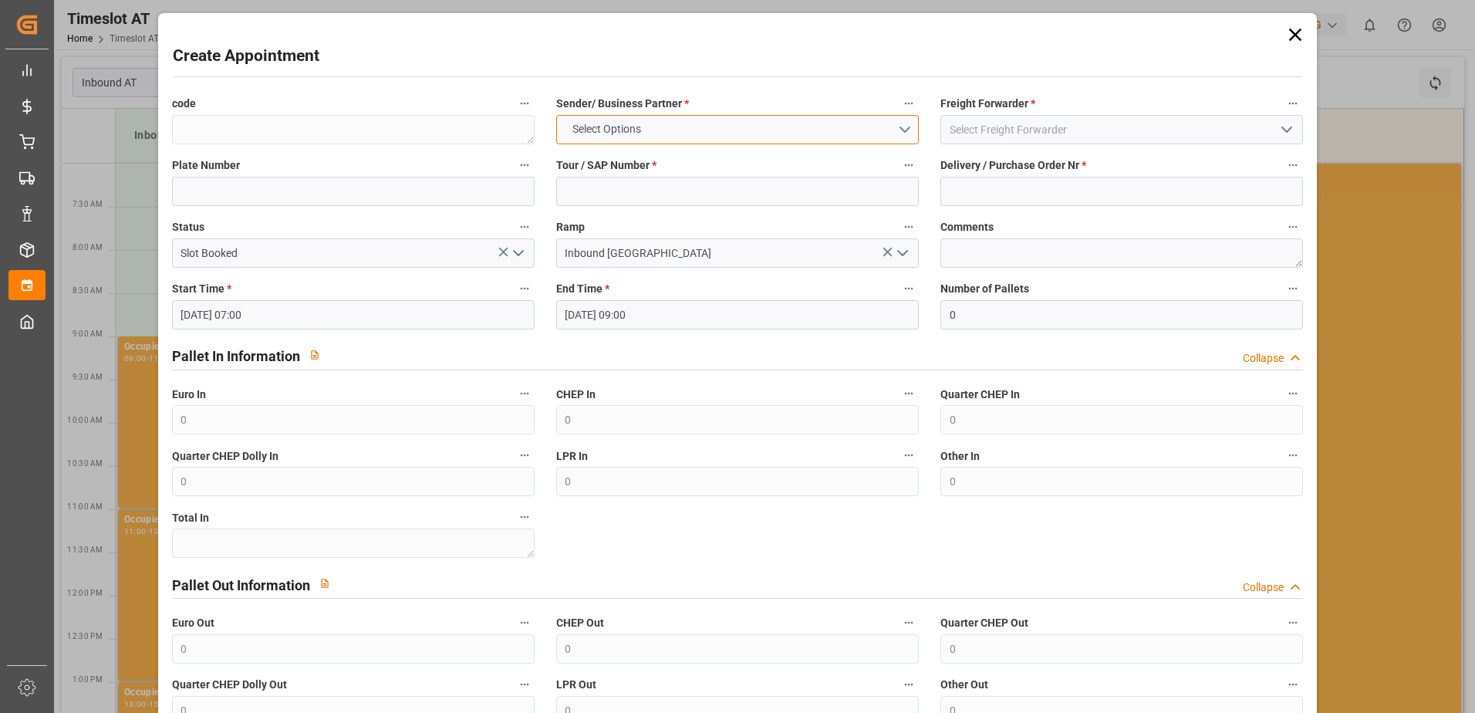
click at [618, 128] on span "Select Options" at bounding box center [607, 129] width 84 height 16
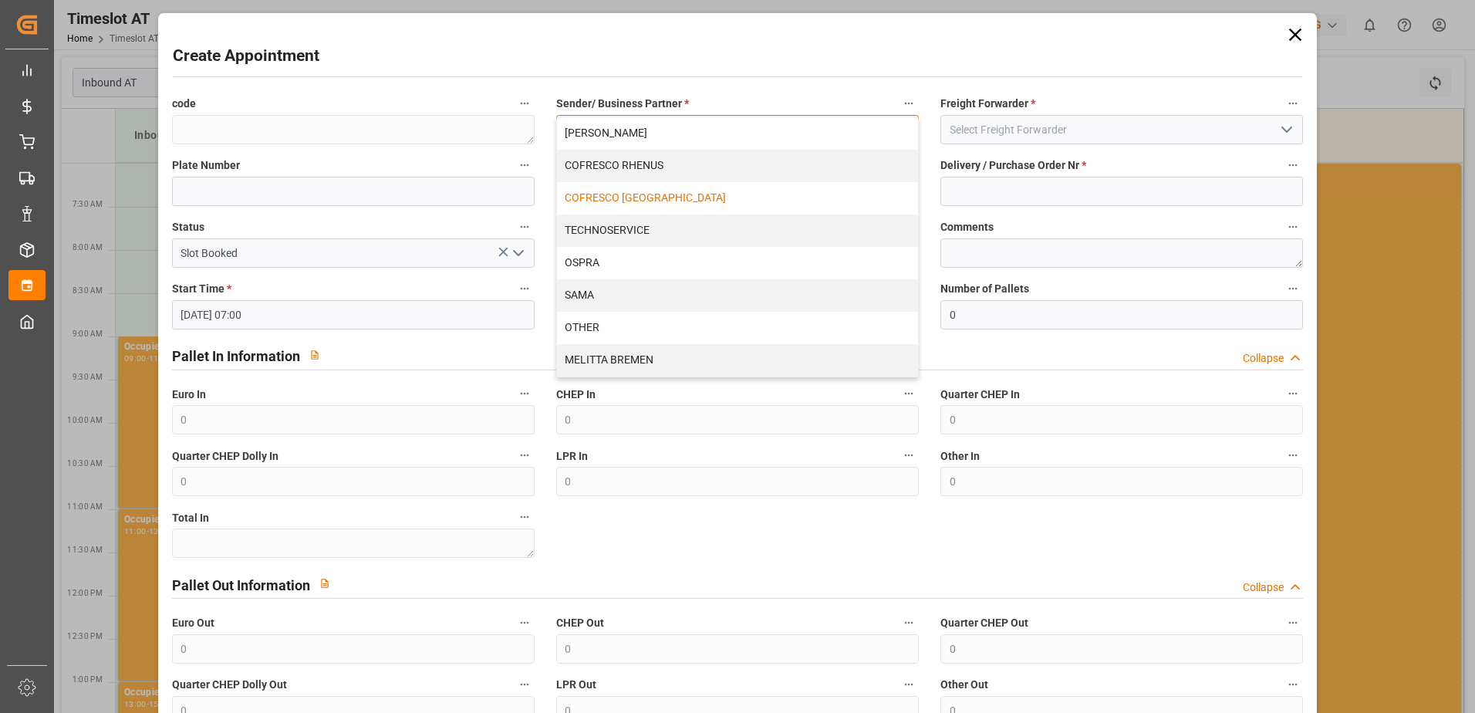
click at [573, 189] on div "COFRESCO [GEOGRAPHIC_DATA]" at bounding box center [737, 198] width 361 height 32
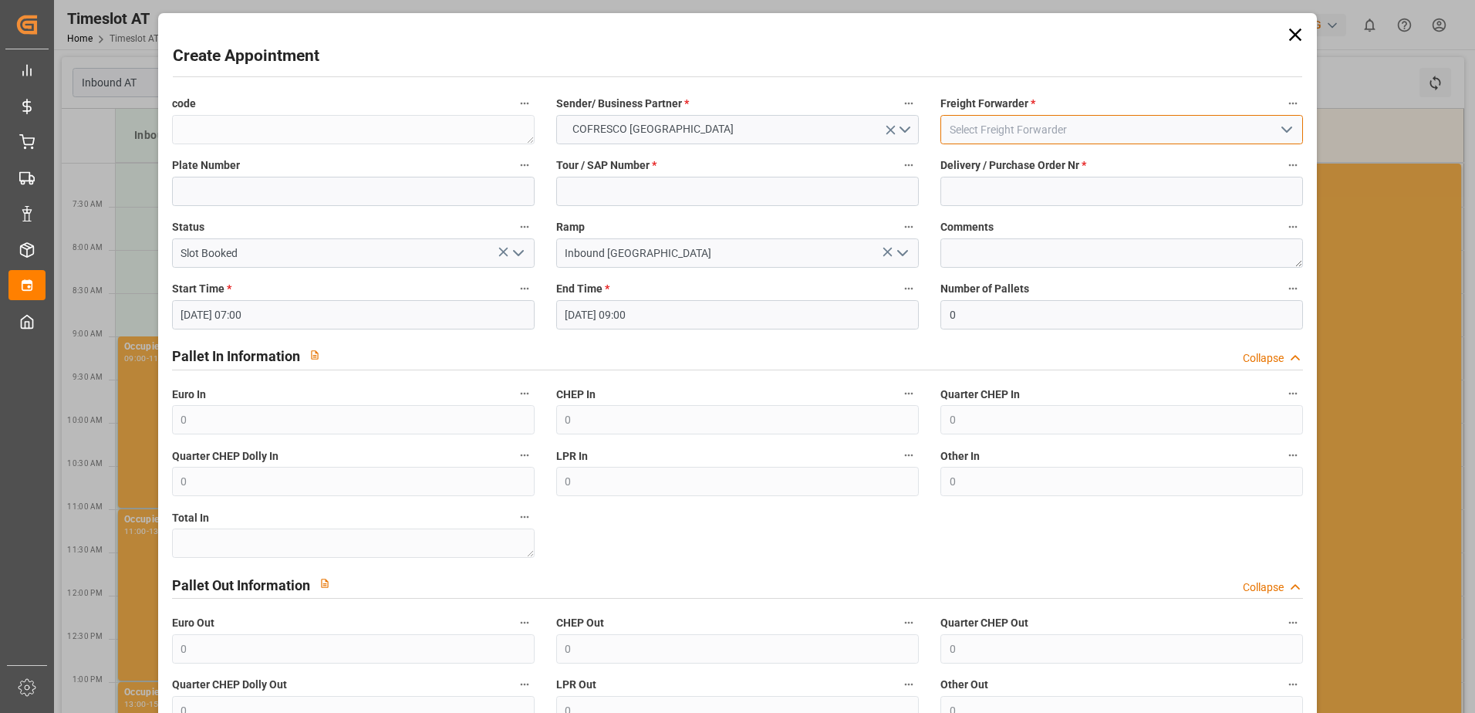
click at [968, 123] on input at bounding box center [1121, 129] width 363 height 29
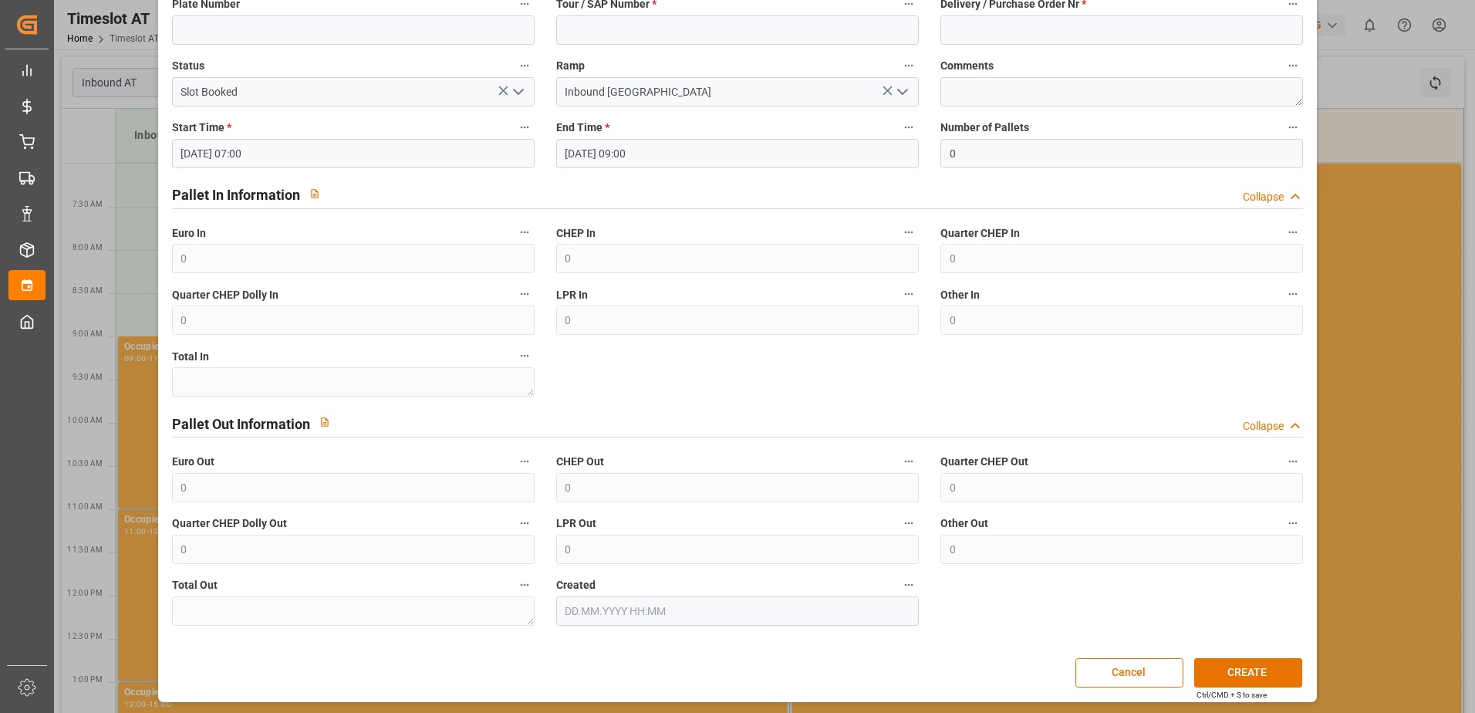
scroll to position [164, 0]
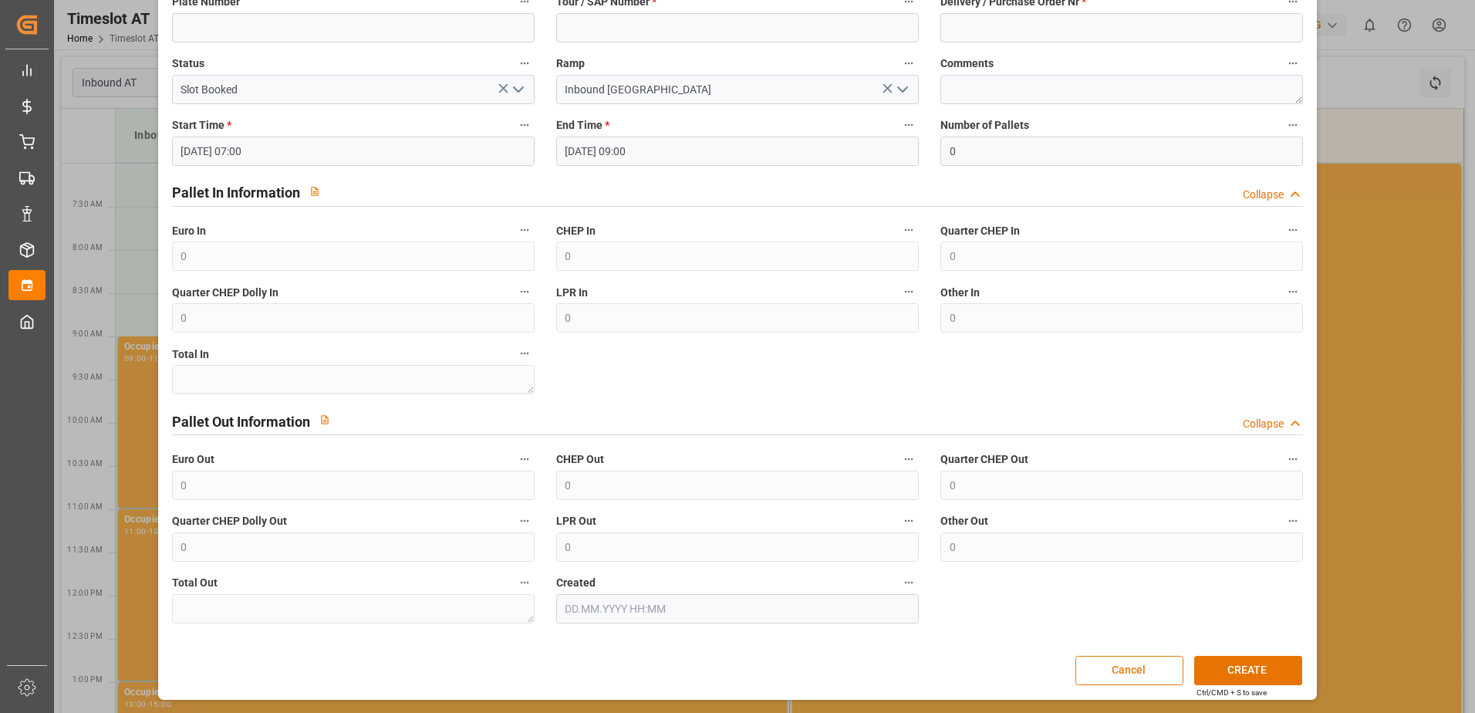
click at [1109, 672] on button "Cancel" at bounding box center [1130, 670] width 108 height 29
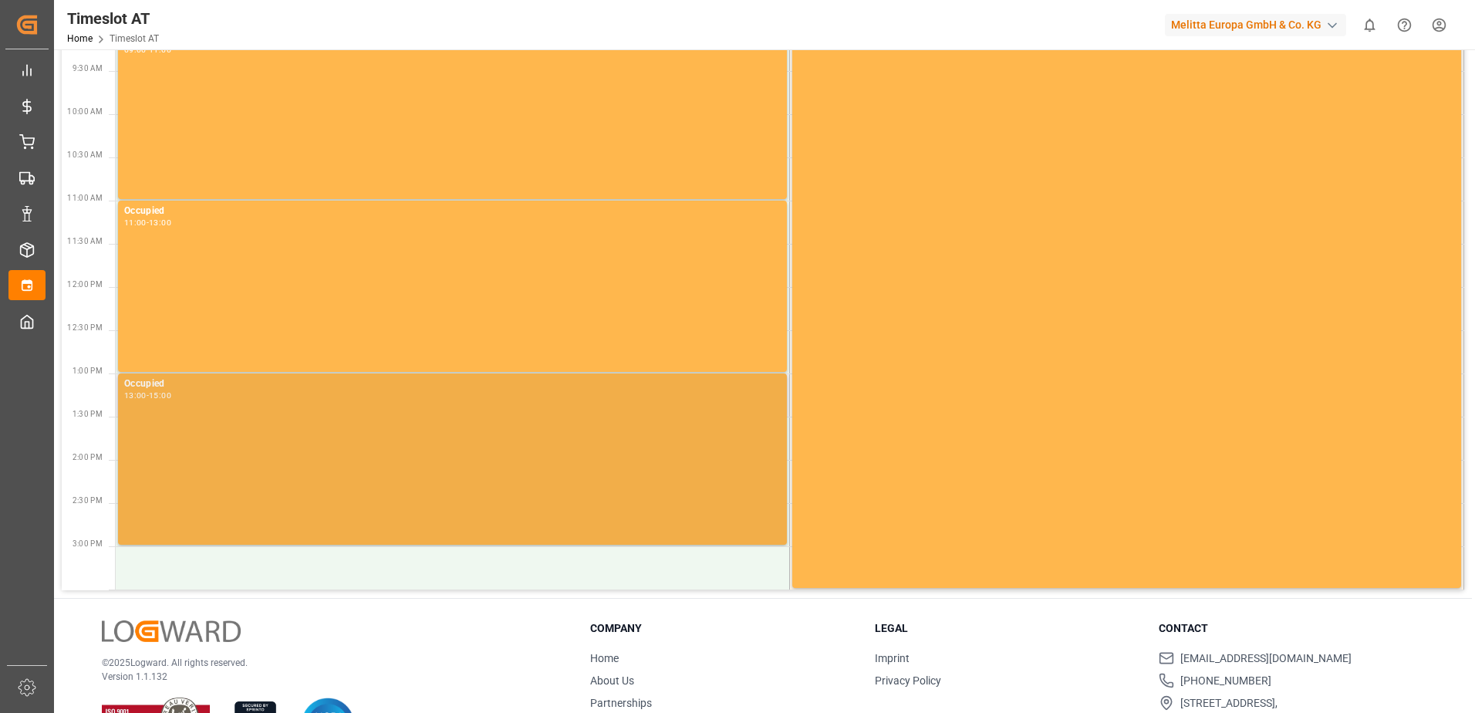
scroll to position [369, 0]
